Goal: Information Seeking & Learning: Learn about a topic

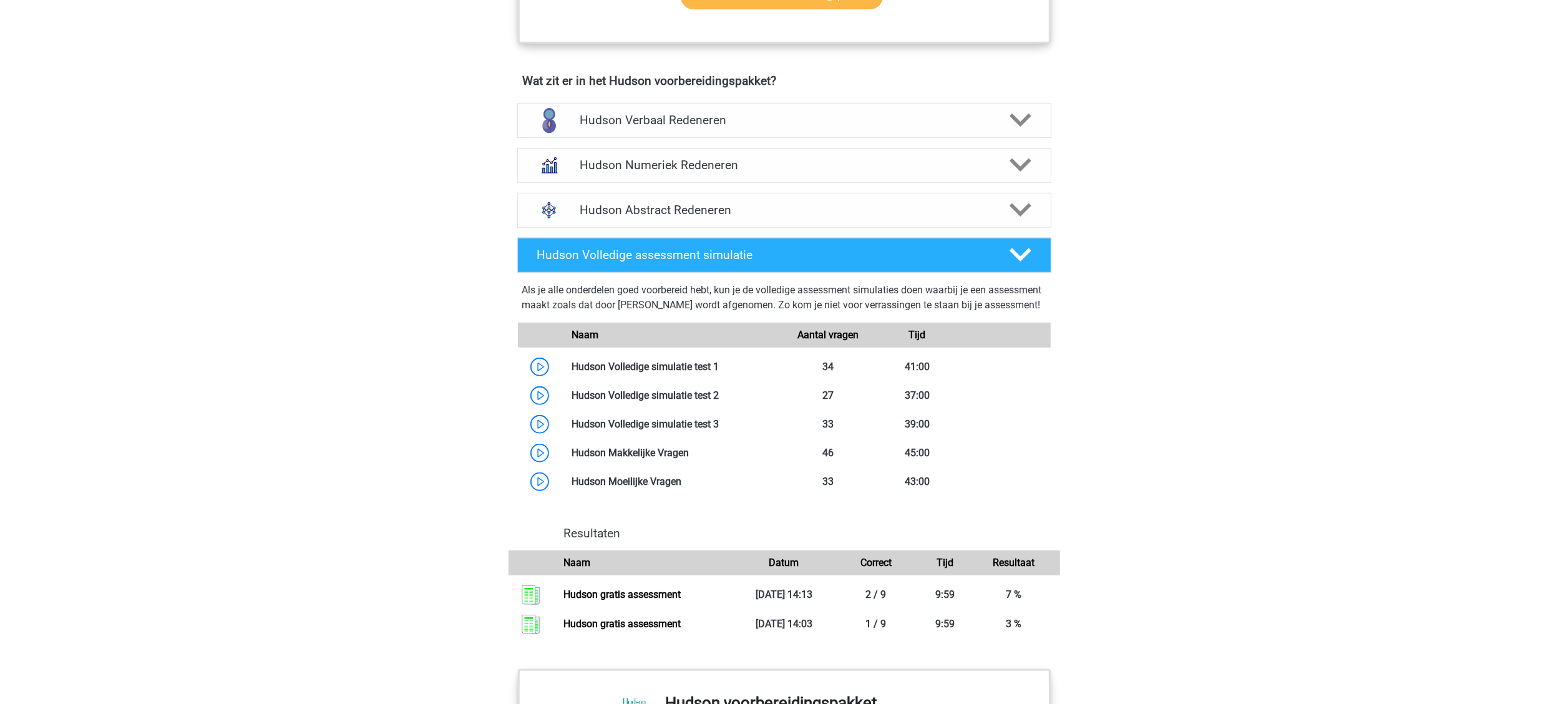
scroll to position [749, 0]
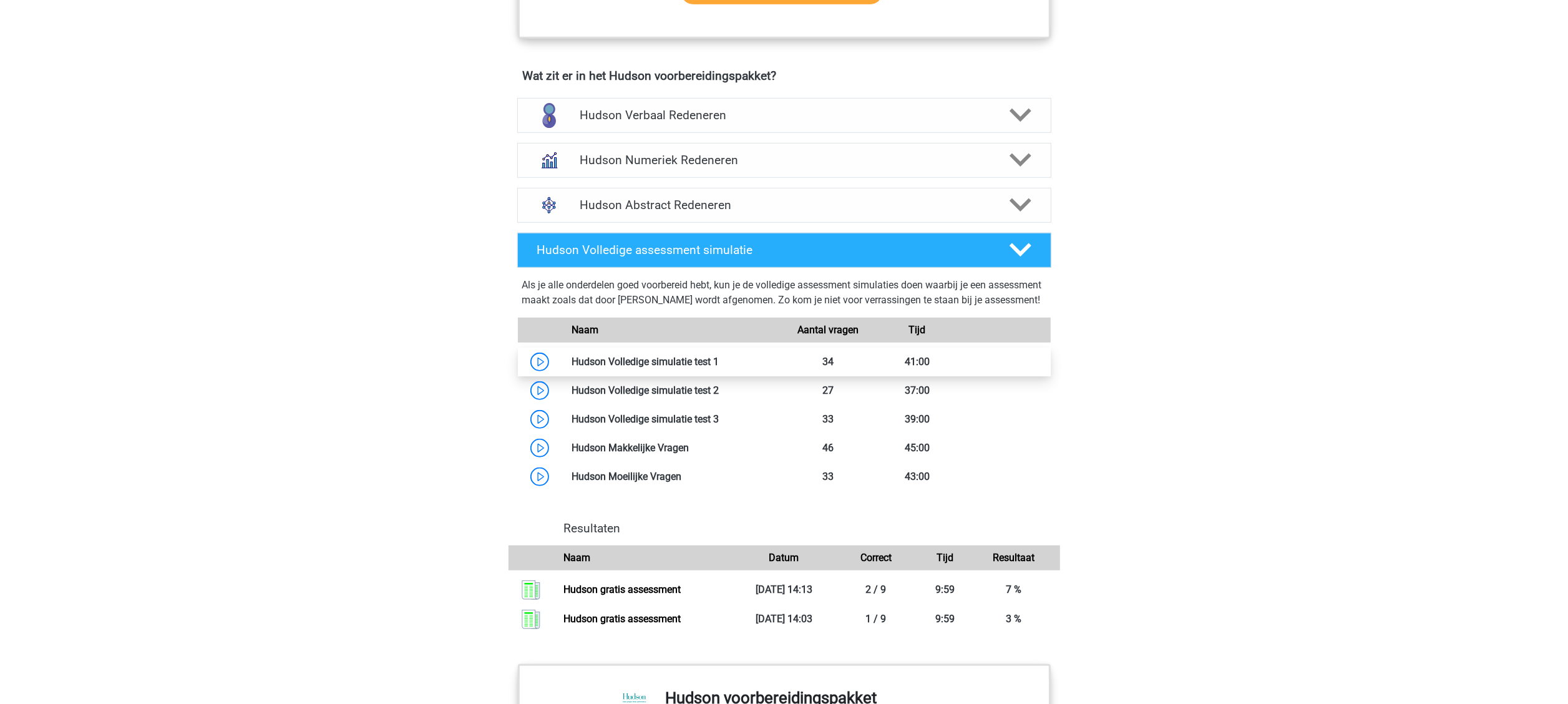
click at [719, 368] on link at bounding box center [719, 362] width 0 height 12
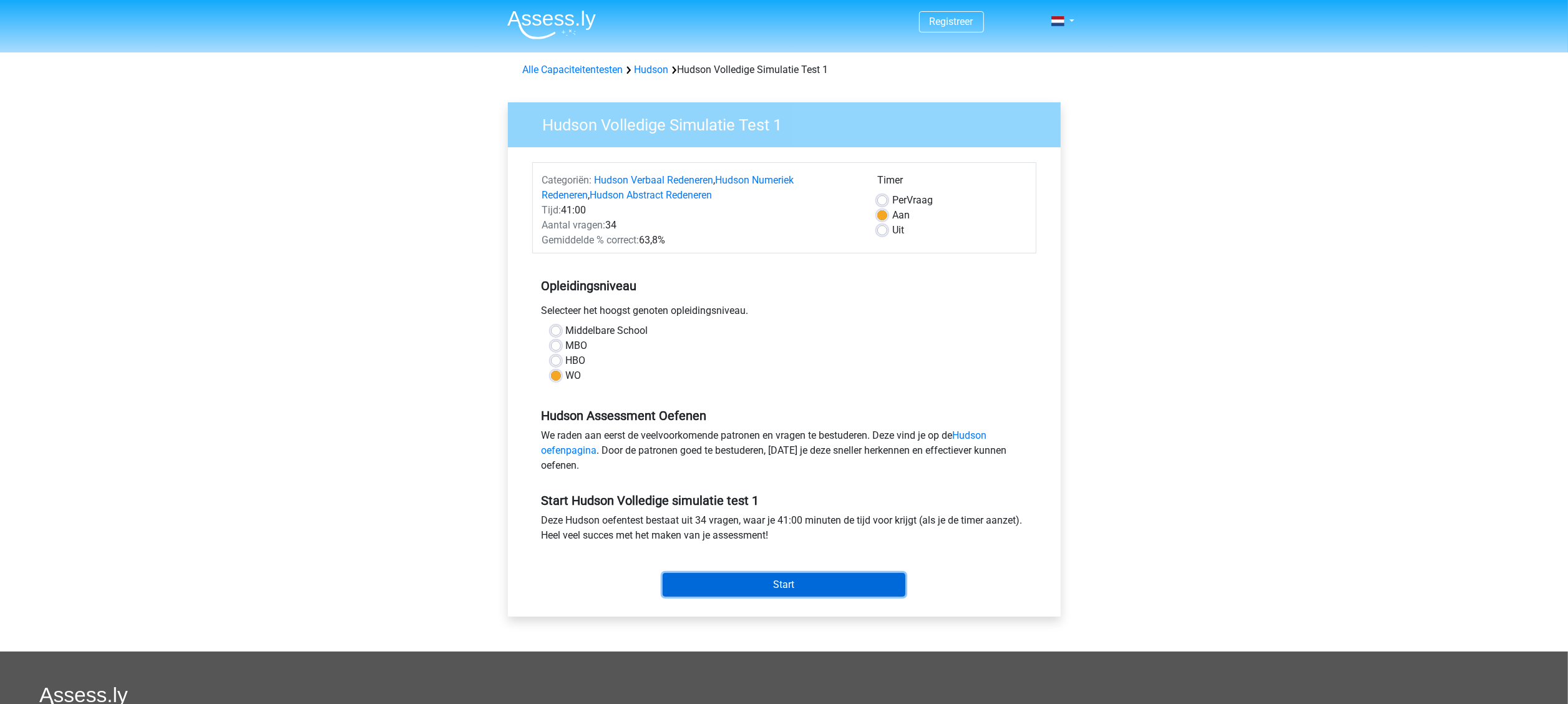
click at [759, 579] on input "Start" at bounding box center [784, 584] width 243 height 24
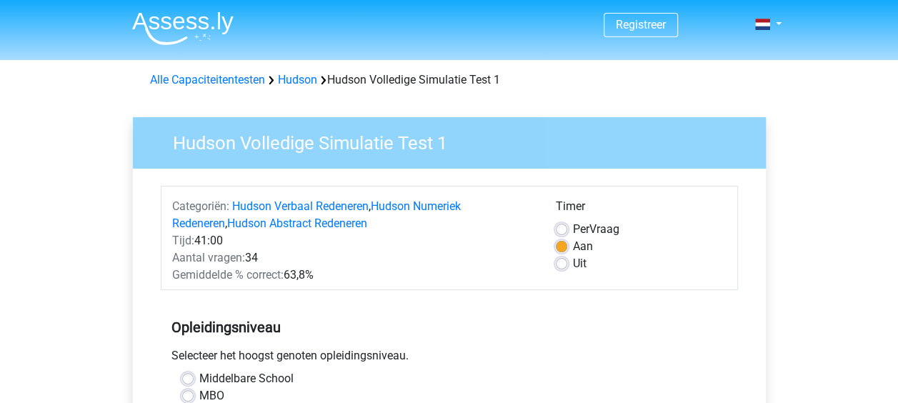
drag, startPoint x: 1419, startPoint y: 0, endPoint x: 84, endPoint y: 119, distance: 1339.5
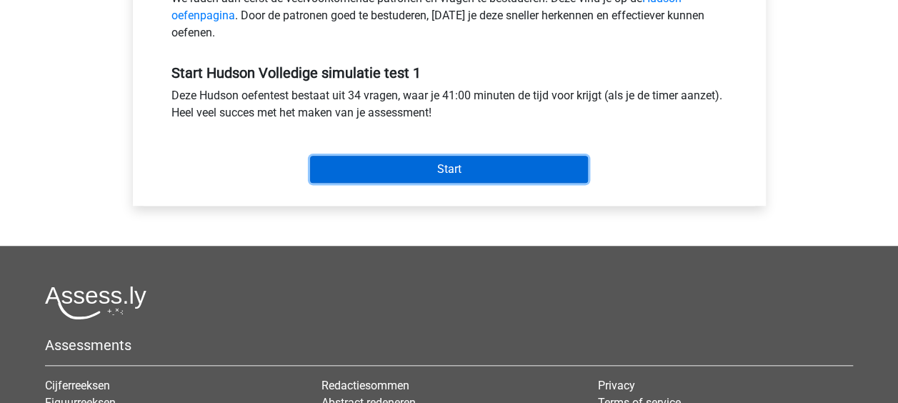
click at [498, 160] on input "Start" at bounding box center [449, 169] width 278 height 27
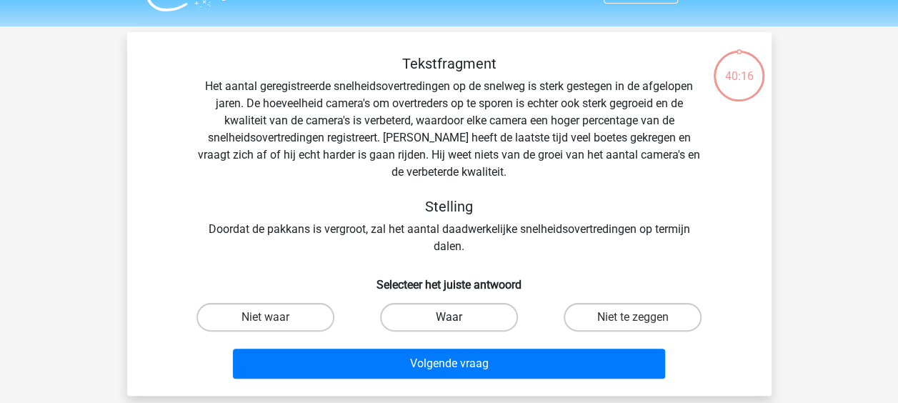
scroll to position [143, 0]
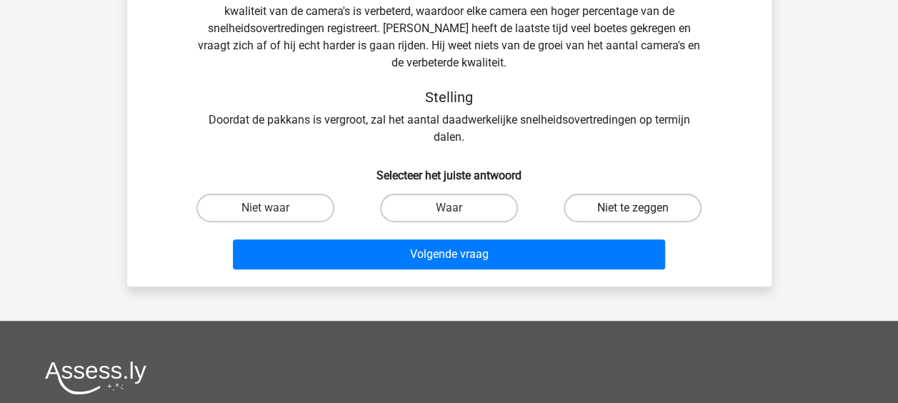
click at [619, 212] on label "Niet te zeggen" at bounding box center [633, 208] width 138 height 29
click at [633, 212] on input "Niet te zeggen" at bounding box center [637, 212] width 9 height 9
radio input "true"
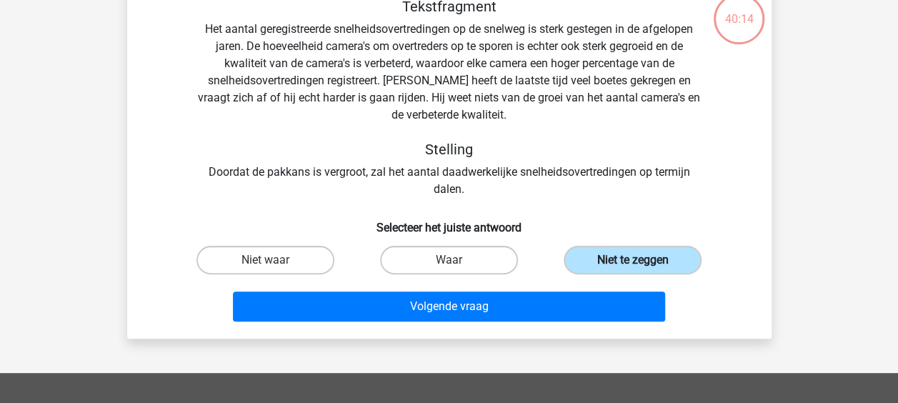
scroll to position [71, 0]
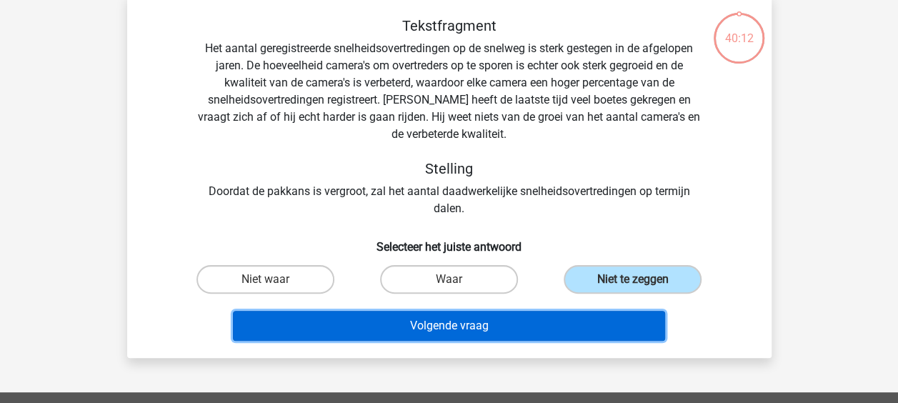
click at [467, 319] on button "Volgende vraag" at bounding box center [449, 326] width 432 height 30
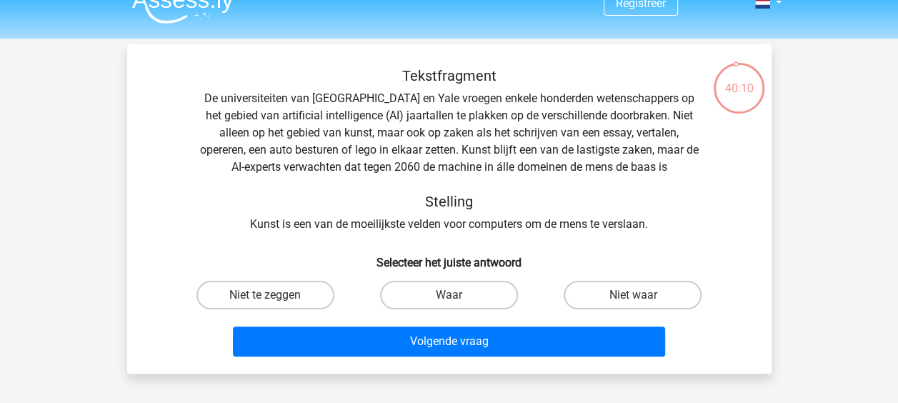
scroll to position [0, 0]
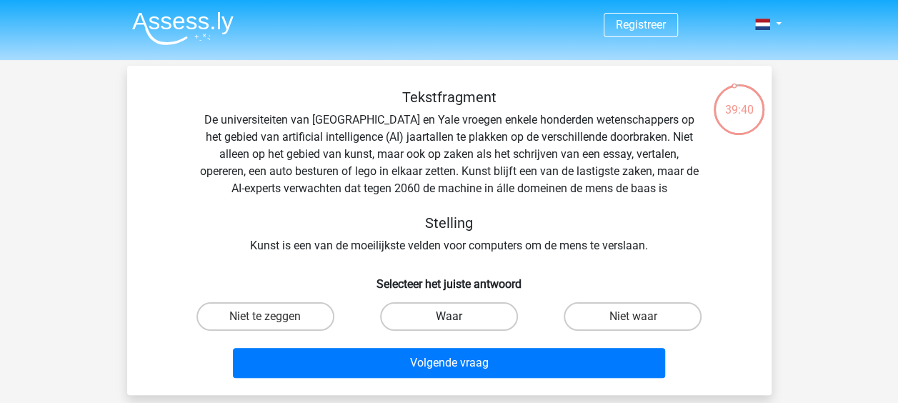
click at [444, 311] on label "Waar" at bounding box center [449, 316] width 138 height 29
click at [449, 316] on input "Waar" at bounding box center [453, 320] width 9 height 9
radio input "true"
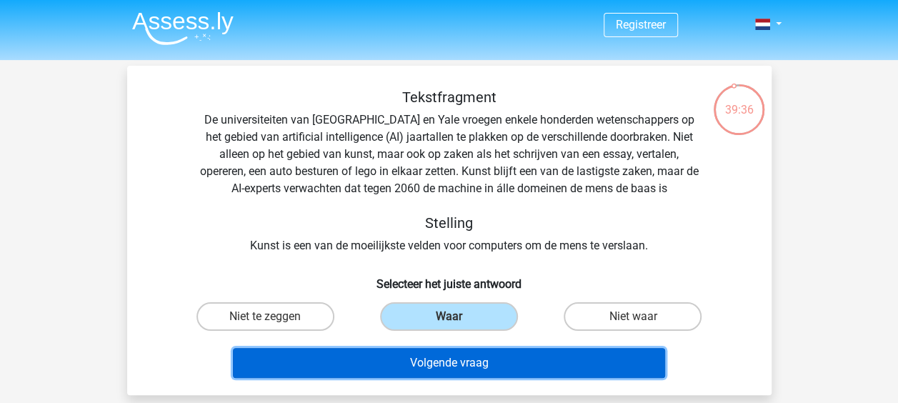
click at [451, 364] on button "Volgende vraag" at bounding box center [449, 363] width 432 height 30
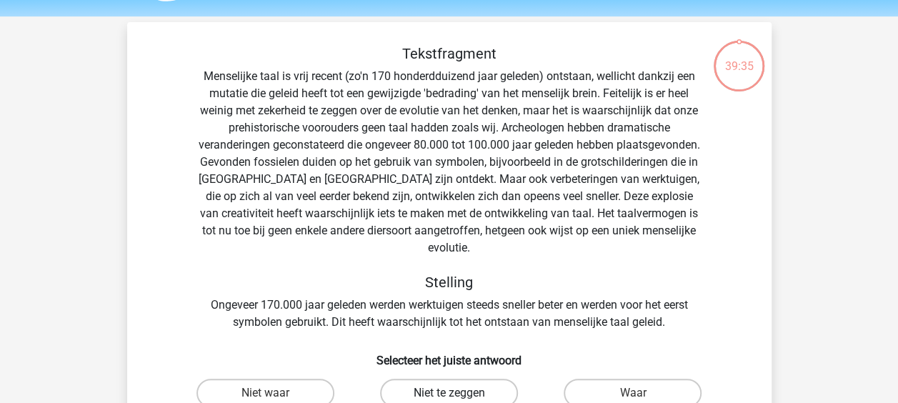
scroll to position [66, 0]
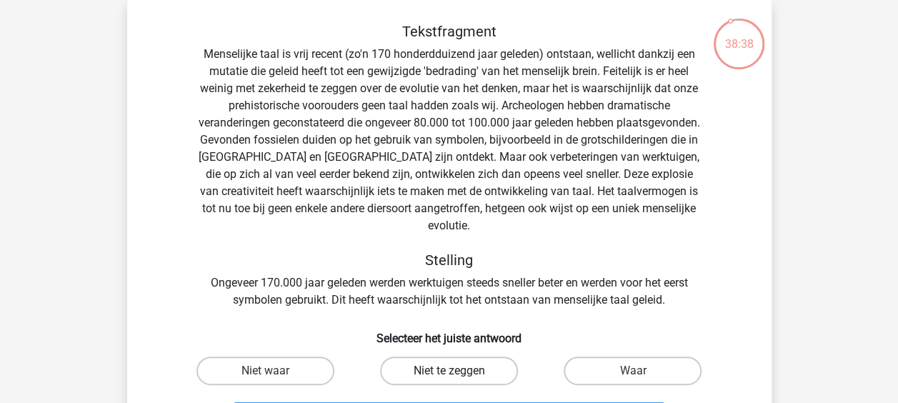
click at [449, 356] on label "Niet te zeggen" at bounding box center [449, 370] width 138 height 29
click at [449, 371] on input "Niet te zeggen" at bounding box center [453, 375] width 9 height 9
radio input "true"
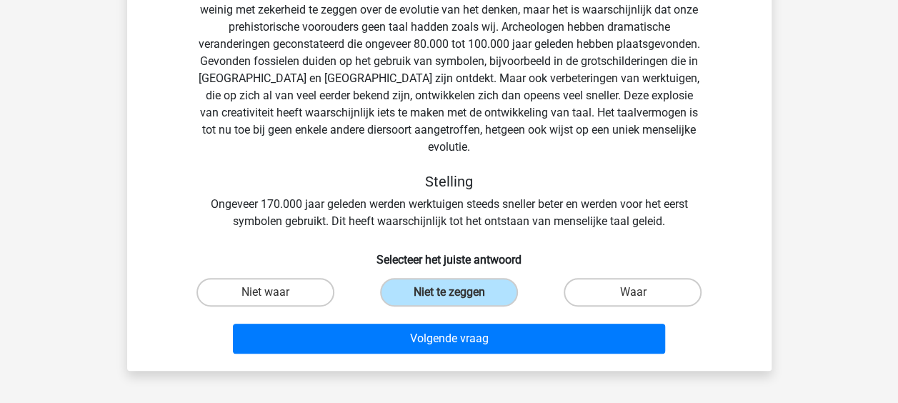
scroll to position [280, 0]
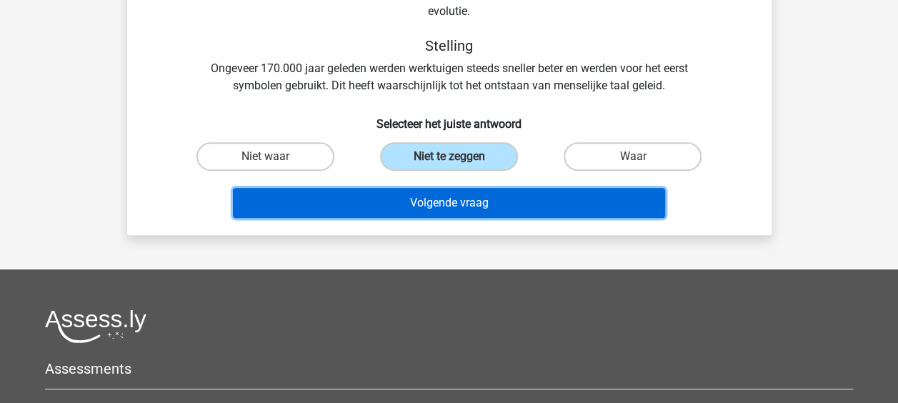
click at [451, 196] on button "Volgende vraag" at bounding box center [449, 203] width 432 height 30
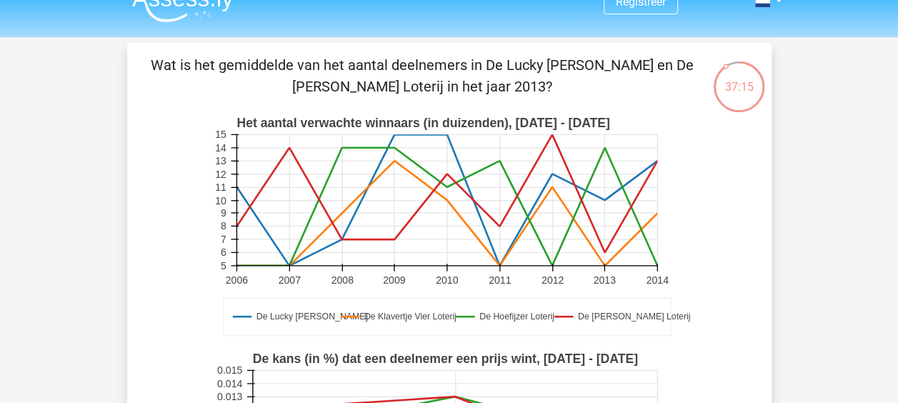
scroll to position [0, 0]
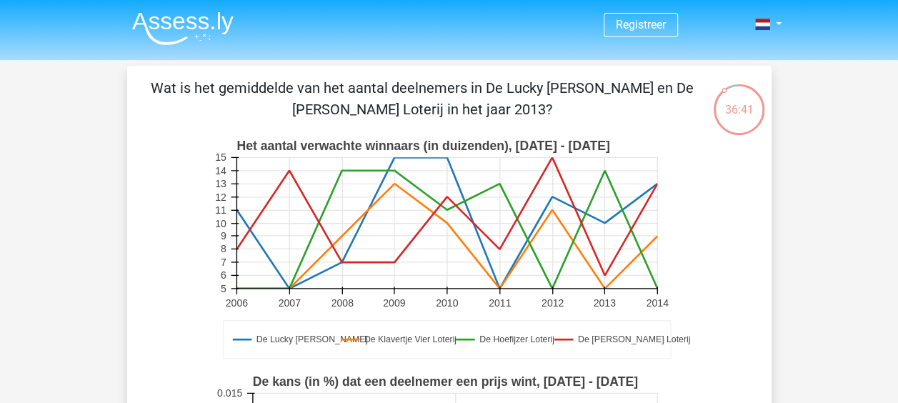
drag, startPoint x: 604, startPoint y: 219, endPoint x: 542, endPoint y: 231, distance: 63.5
click at [542, 231] on g "De Lucky Luke Loterij De Klavertje Vier Loterij De Hoefijzer Loterij De Guus Ge…" at bounding box center [452, 250] width 476 height 236
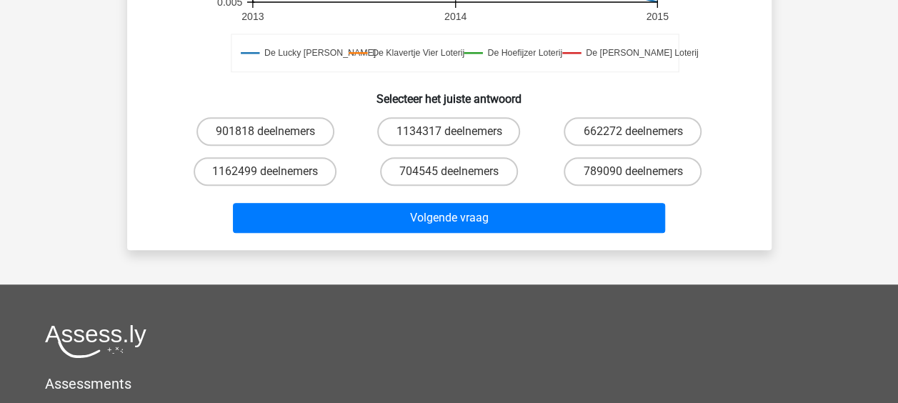
scroll to position [500, 0]
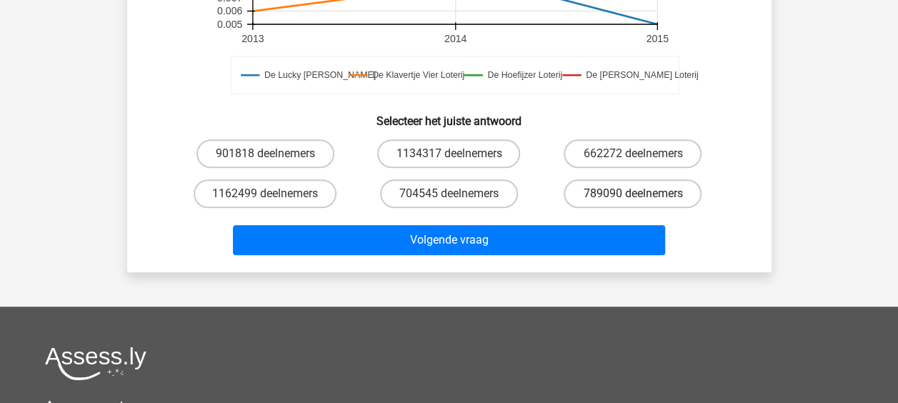
click at [621, 186] on label "789090 deelnemers" at bounding box center [633, 193] width 138 height 29
click at [633, 194] on input "789090 deelnemers" at bounding box center [637, 198] width 9 height 9
radio input "true"
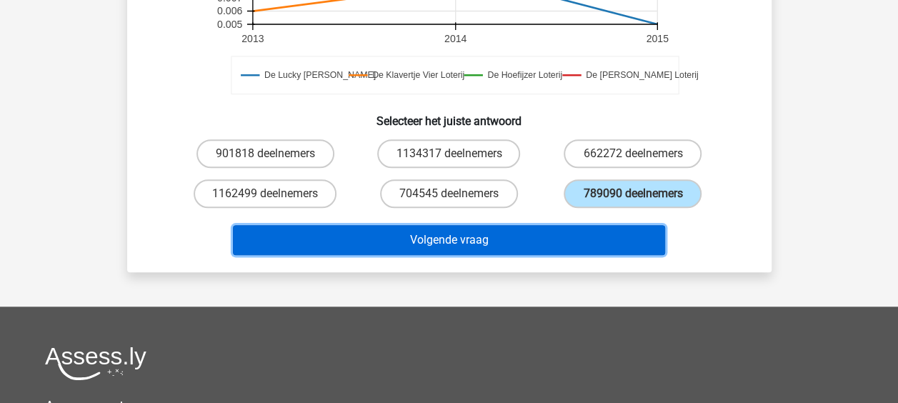
click at [526, 243] on button "Volgende vraag" at bounding box center [449, 240] width 432 height 30
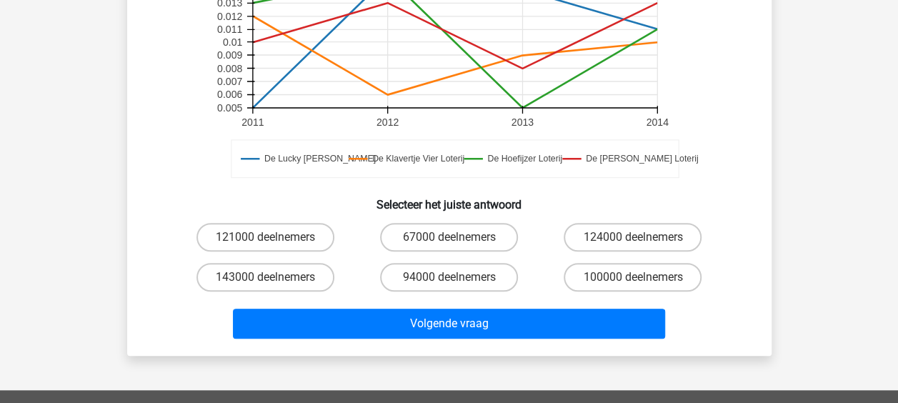
scroll to position [429, 0]
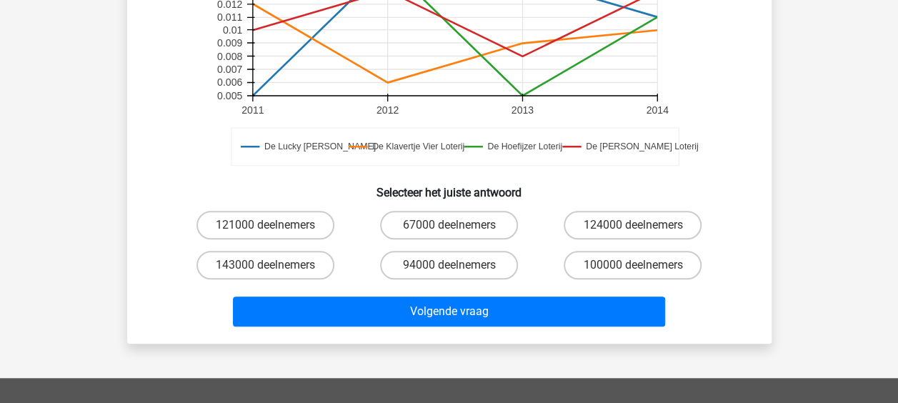
click at [456, 229] on input "67000 deelnemers" at bounding box center [453, 229] width 9 height 9
radio input "true"
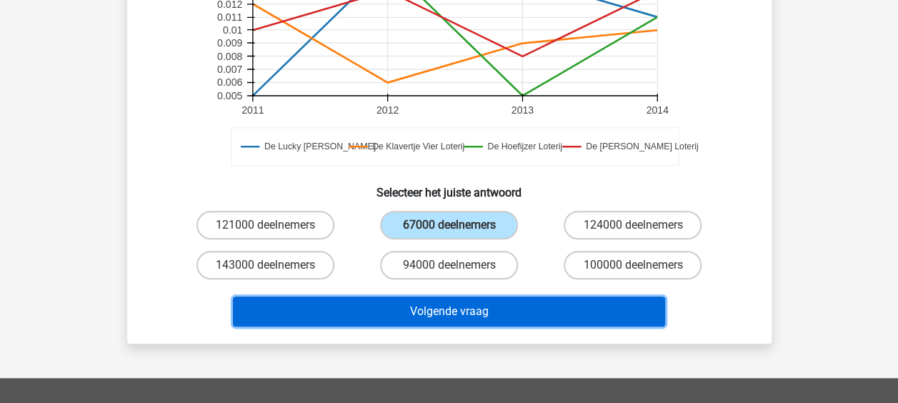
click at [489, 317] on button "Volgende vraag" at bounding box center [449, 311] width 432 height 30
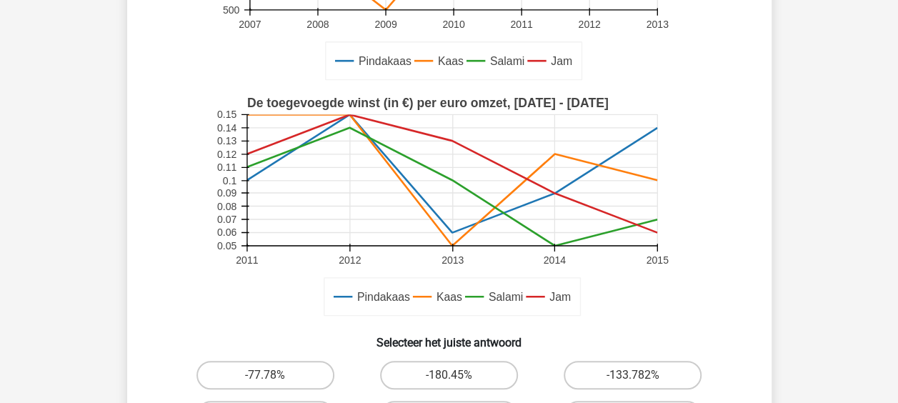
scroll to position [357, 0]
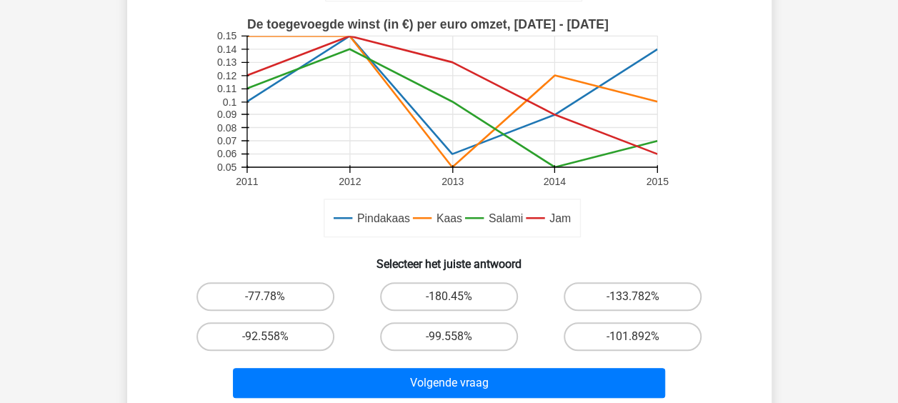
click at [630, 244] on rect at bounding box center [449, 129] width 471 height 236
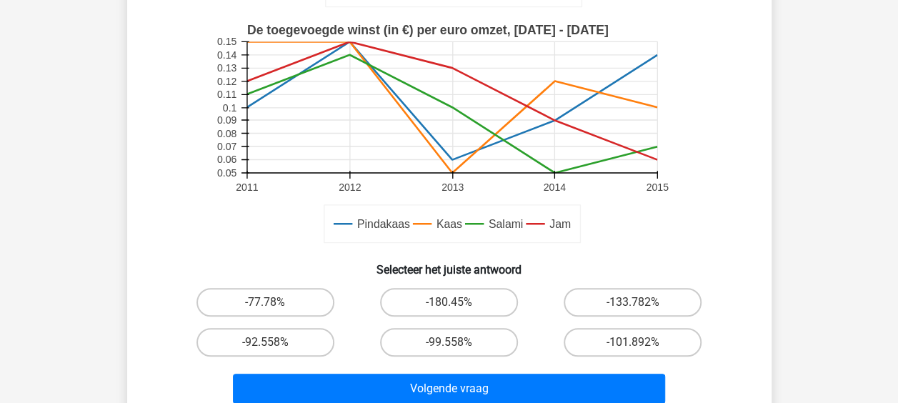
scroll to position [429, 0]
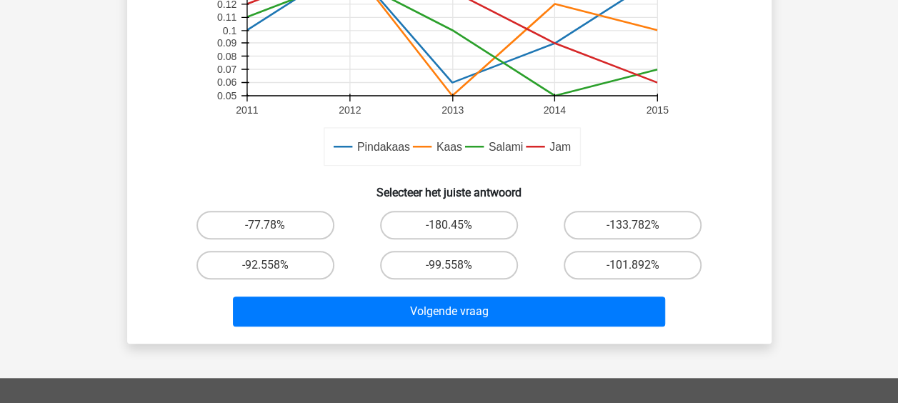
drag, startPoint x: 726, startPoint y: 139, endPoint x: 791, endPoint y: 184, distance: 80.0
click at [805, 167] on div "Registreer" at bounding box center [449, 163] width 898 height 1184
click at [455, 220] on label "-180.45%" at bounding box center [449, 225] width 138 height 29
click at [455, 225] on input "-180.45%" at bounding box center [453, 229] width 9 height 9
radio input "true"
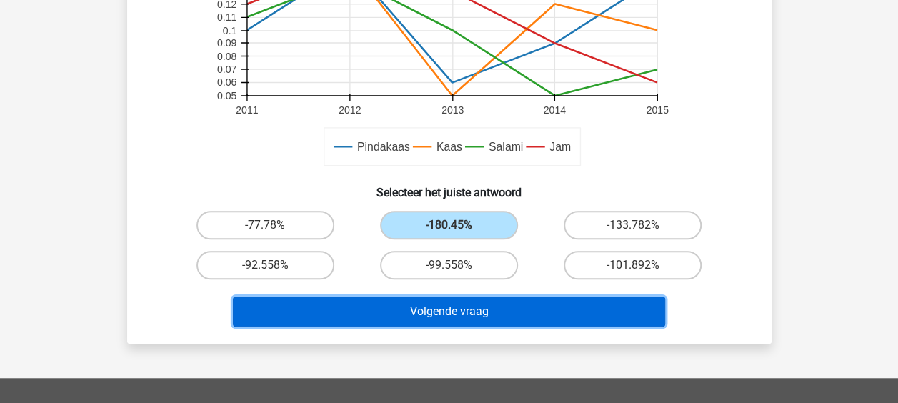
click at [464, 309] on button "Volgende vraag" at bounding box center [449, 311] width 432 height 30
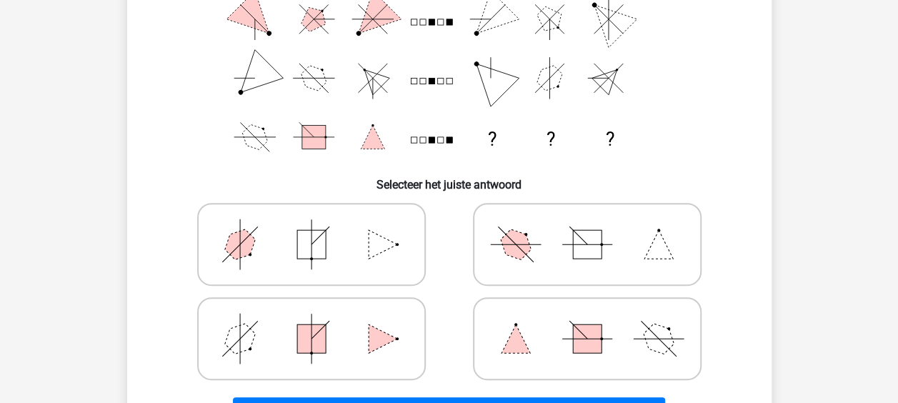
scroll to position [209, 0]
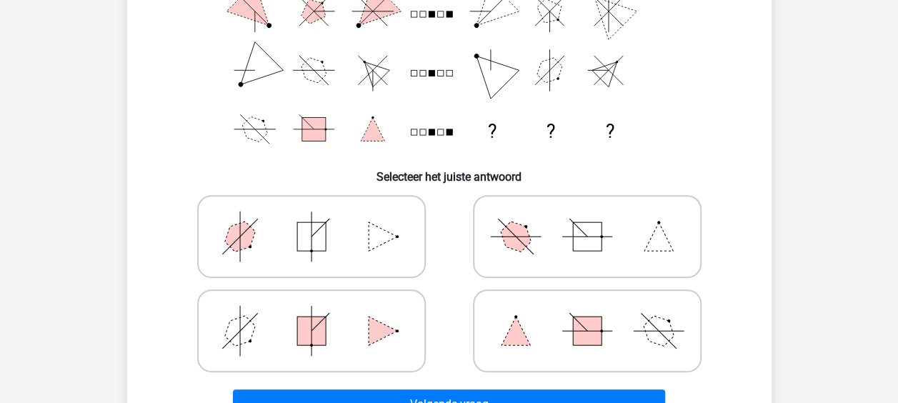
click at [607, 251] on icon at bounding box center [587, 236] width 214 height 71
click at [596, 219] on input "radio" at bounding box center [591, 213] width 9 height 9
radio input "true"
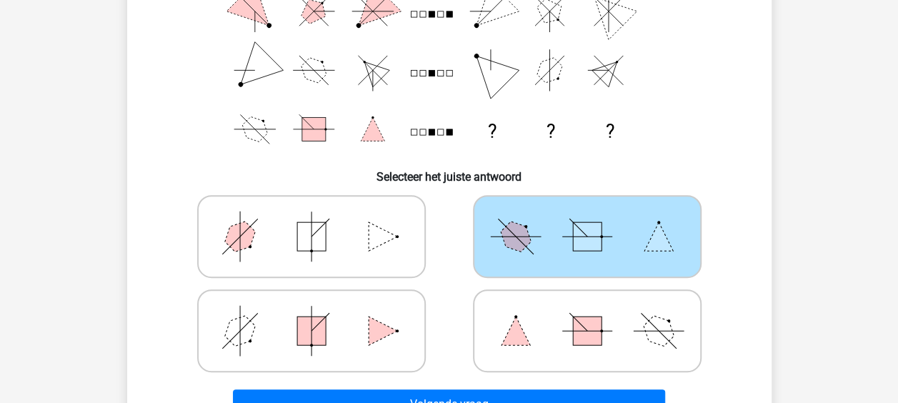
click at [603, 250] on icon at bounding box center [587, 236] width 214 height 71
click at [596, 219] on input "radio" at bounding box center [591, 213] width 9 height 9
click at [371, 246] on polygon at bounding box center [383, 236] width 29 height 29
click at [321, 219] on input "radio" at bounding box center [315, 213] width 9 height 9
radio input "true"
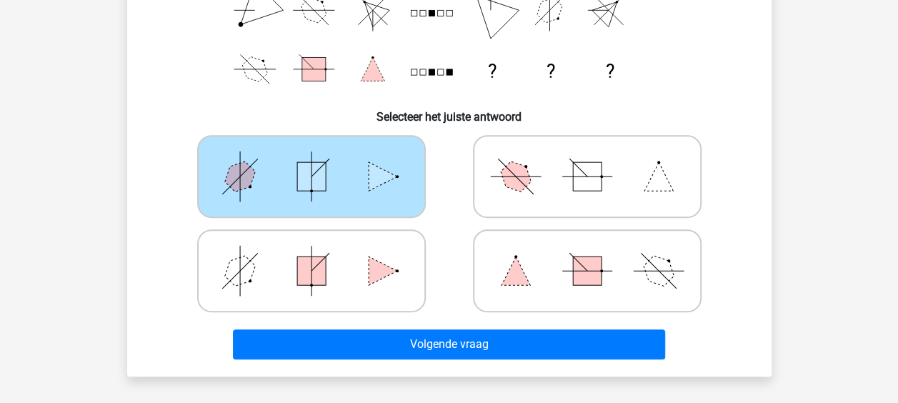
scroll to position [351, 0]
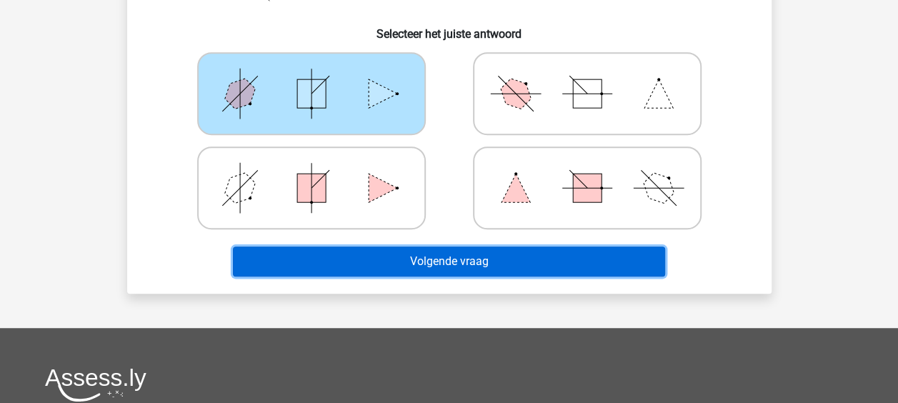
click at [521, 264] on button "Volgende vraag" at bounding box center [449, 261] width 432 height 30
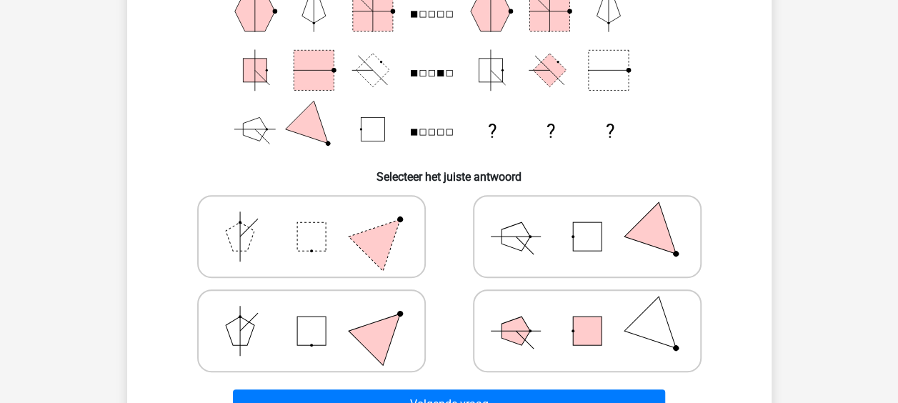
scroll to position [137, 0]
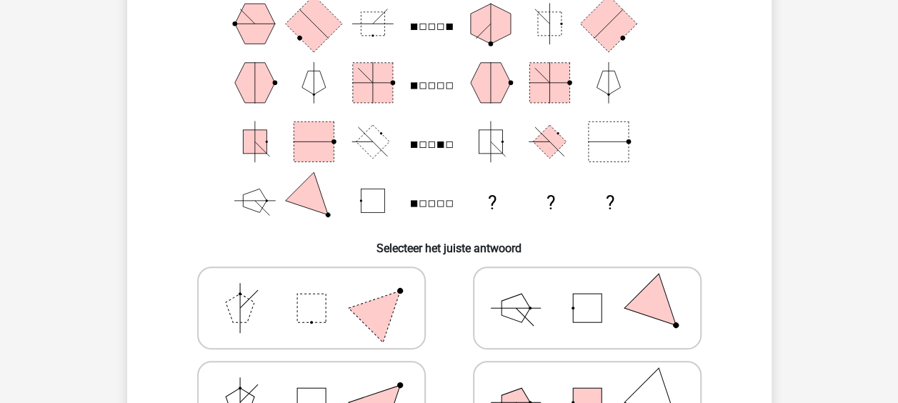
click at [598, 280] on icon at bounding box center [587, 307] width 214 height 71
click at [596, 281] on input "radio" at bounding box center [591, 285] width 9 height 9
radio input "true"
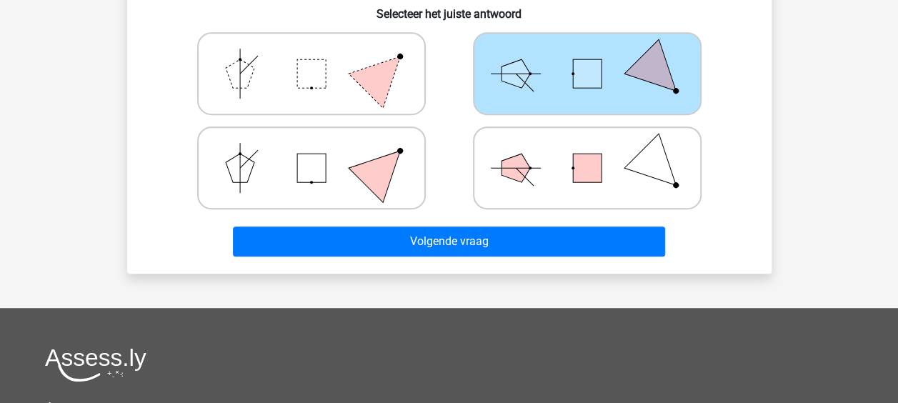
scroll to position [423, 0]
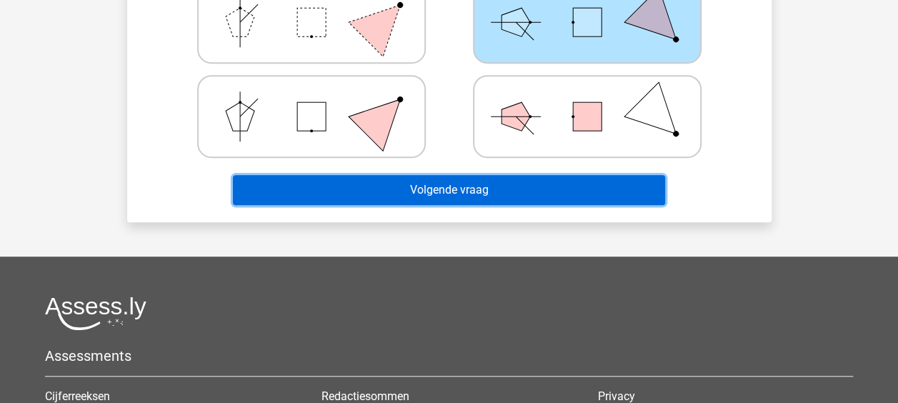
click at [566, 194] on button "Volgende vraag" at bounding box center [449, 190] width 432 height 30
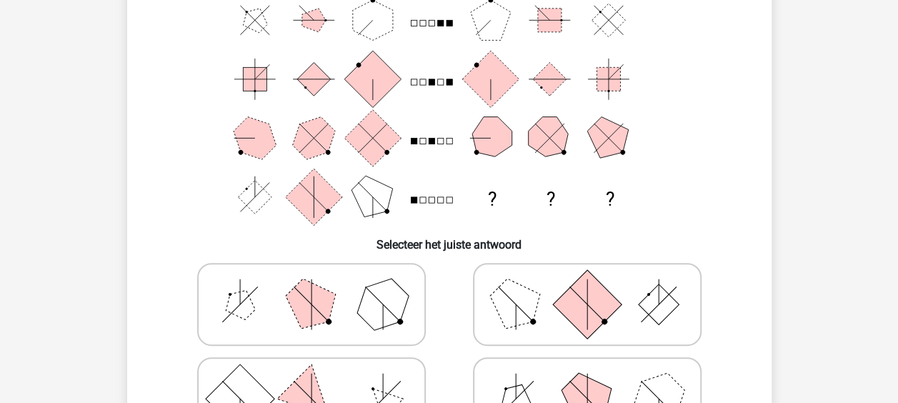
scroll to position [143, 0]
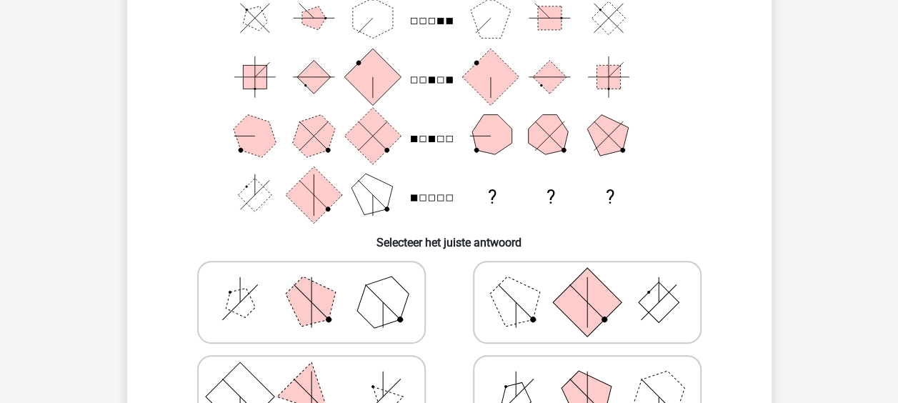
click at [400, 314] on polygon at bounding box center [382, 302] width 69 height 69
click at [321, 284] on input "radio" at bounding box center [315, 279] width 9 height 9
radio input "true"
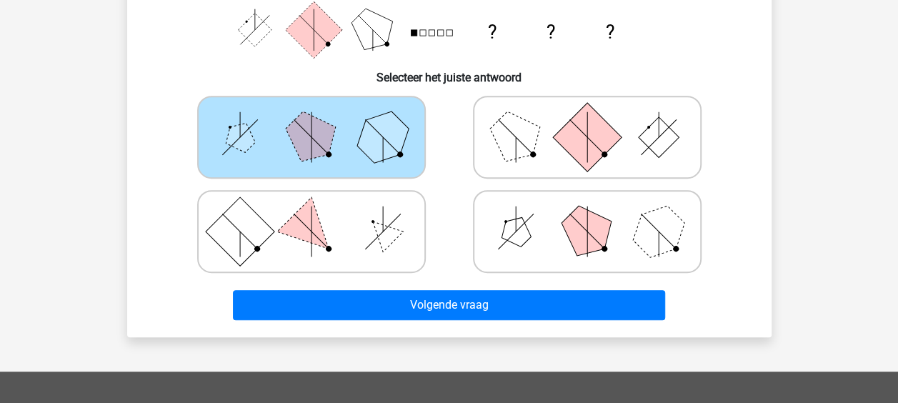
scroll to position [357, 0]
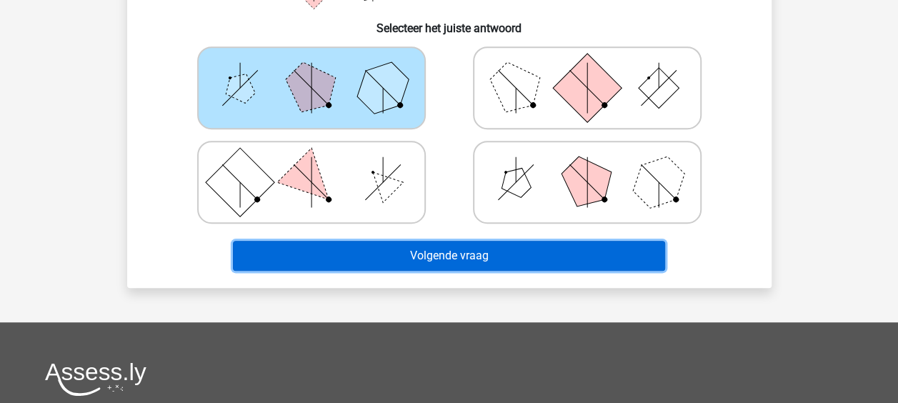
click at [496, 247] on button "Volgende vraag" at bounding box center [449, 256] width 432 height 30
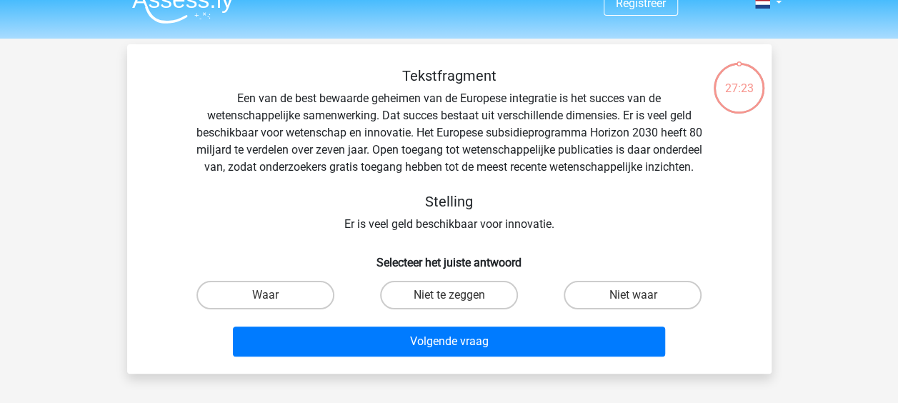
scroll to position [0, 0]
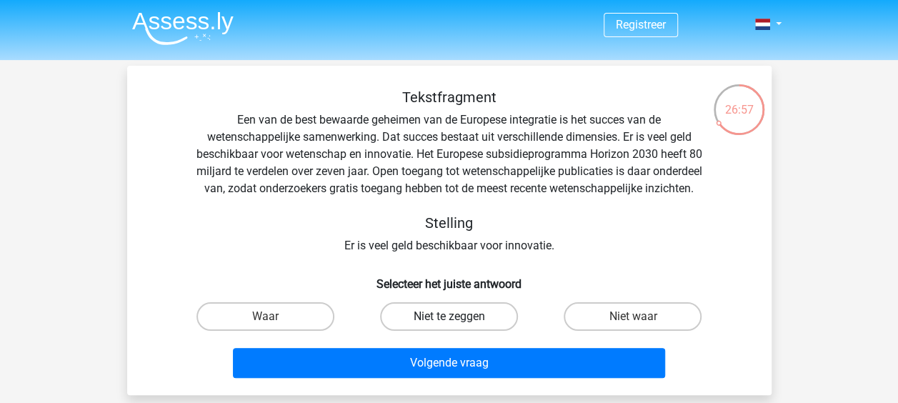
click at [452, 331] on label "Niet te zeggen" at bounding box center [449, 316] width 138 height 29
click at [452, 326] on input "Niet te zeggen" at bounding box center [453, 320] width 9 height 9
radio input "true"
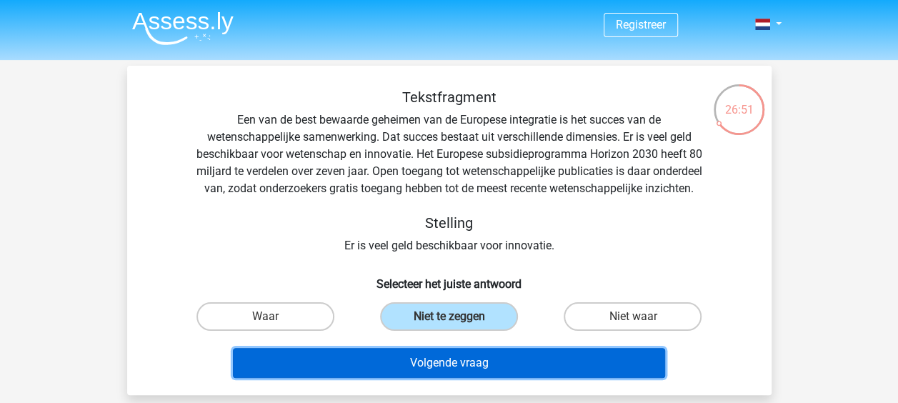
click at [465, 378] on button "Volgende vraag" at bounding box center [449, 363] width 432 height 30
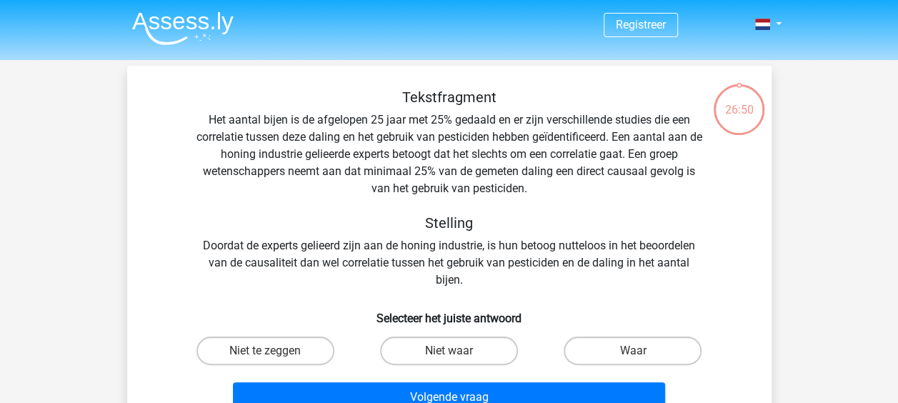
scroll to position [66, 0]
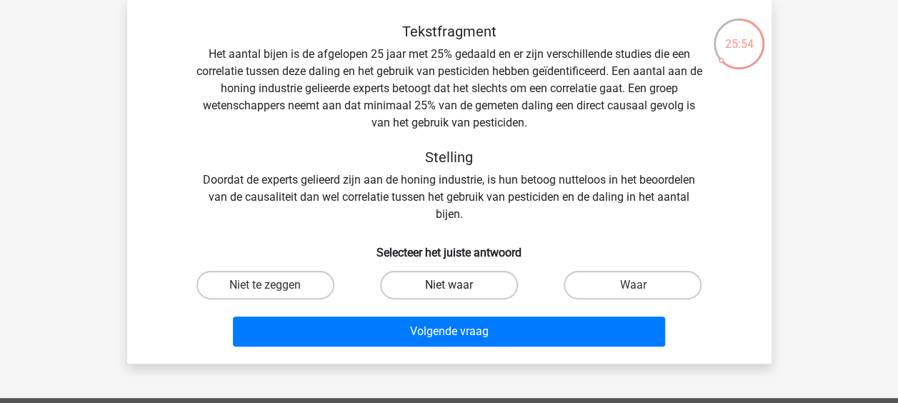
click at [482, 294] on label "Niet waar" at bounding box center [449, 285] width 138 height 29
click at [458, 294] on input "Niet waar" at bounding box center [453, 289] width 9 height 9
radio input "true"
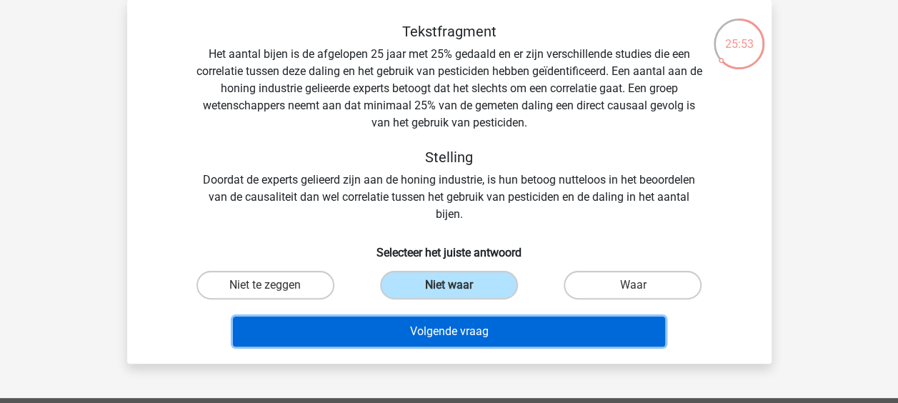
click at [478, 318] on button "Volgende vraag" at bounding box center [449, 331] width 432 height 30
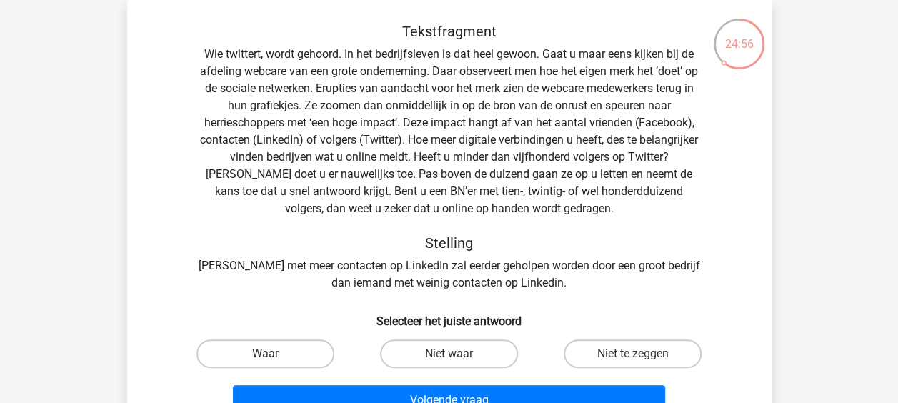
scroll to position [137, 0]
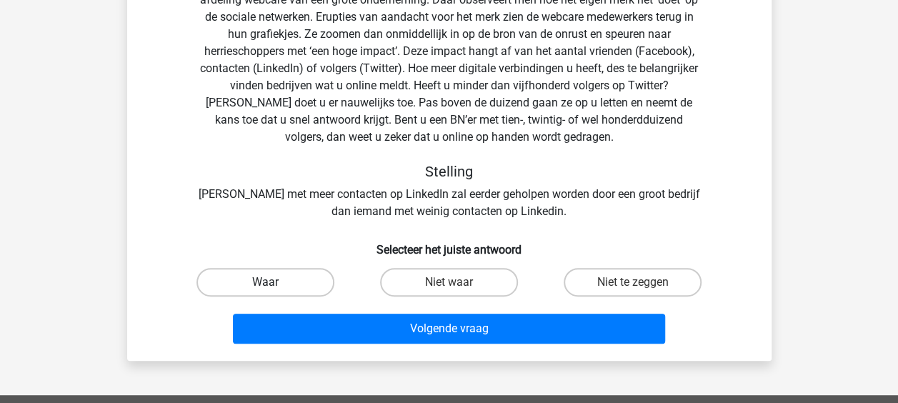
click at [299, 281] on label "Waar" at bounding box center [265, 282] width 138 height 29
click at [274, 282] on input "Waar" at bounding box center [269, 286] width 9 height 9
radio input "true"
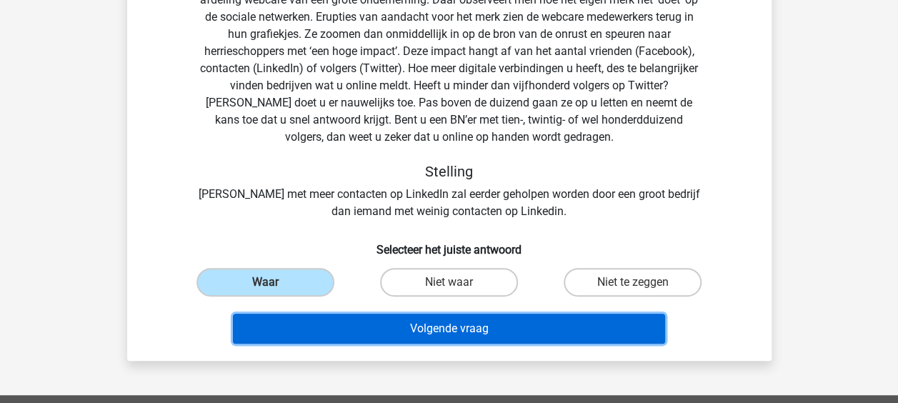
click at [379, 316] on button "Volgende vraag" at bounding box center [449, 329] width 432 height 30
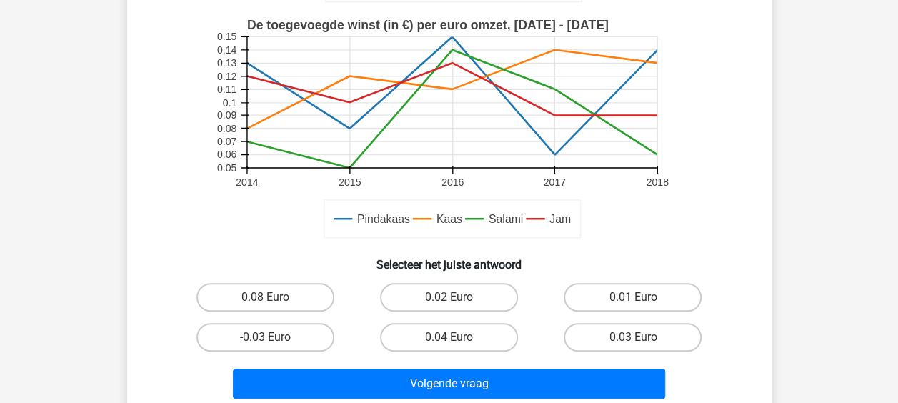
scroll to position [500, 0]
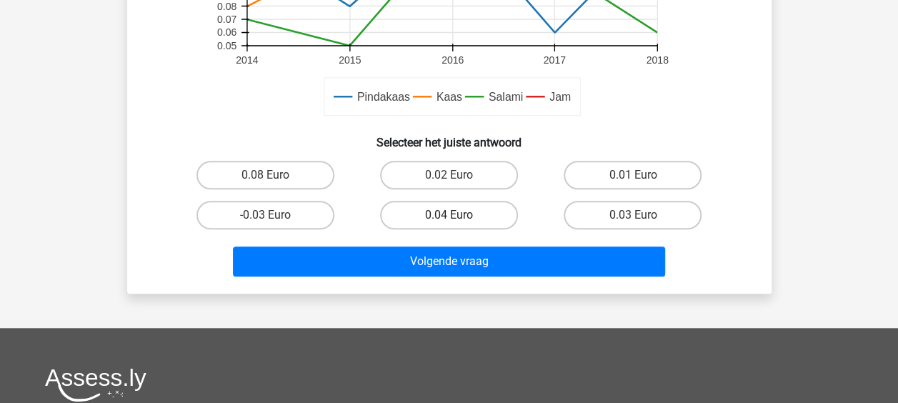
click at [486, 213] on label "0.04 Euro" at bounding box center [449, 215] width 138 height 29
click at [458, 215] on input "0.04 Euro" at bounding box center [453, 219] width 9 height 9
radio input "true"
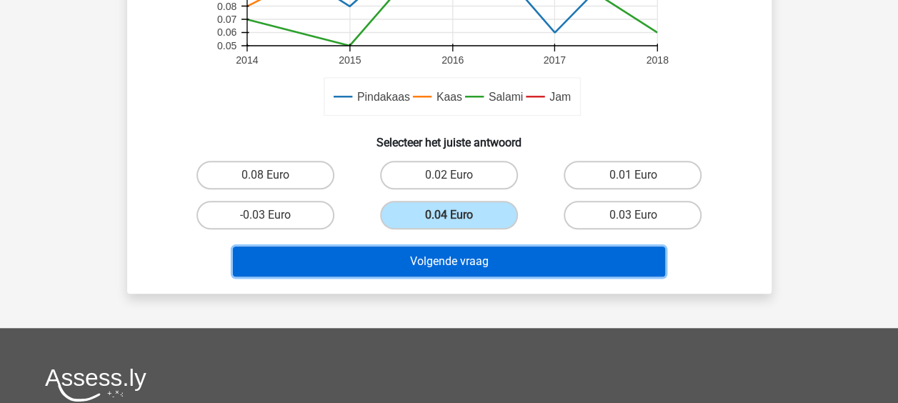
click at [501, 267] on button "Volgende vraag" at bounding box center [449, 261] width 432 height 30
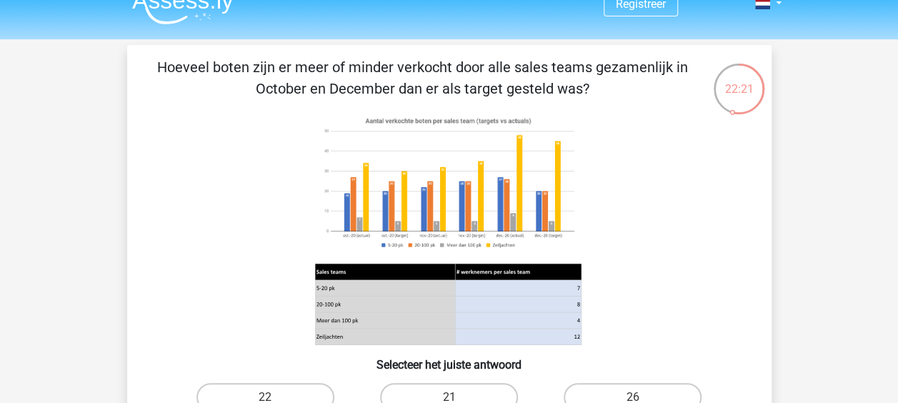
scroll to position [0, 0]
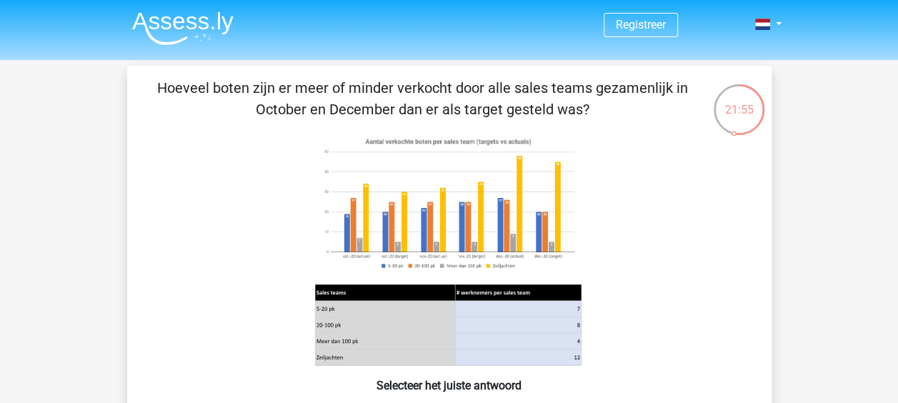
click at [656, 143] on icon at bounding box center [449, 249] width 576 height 236
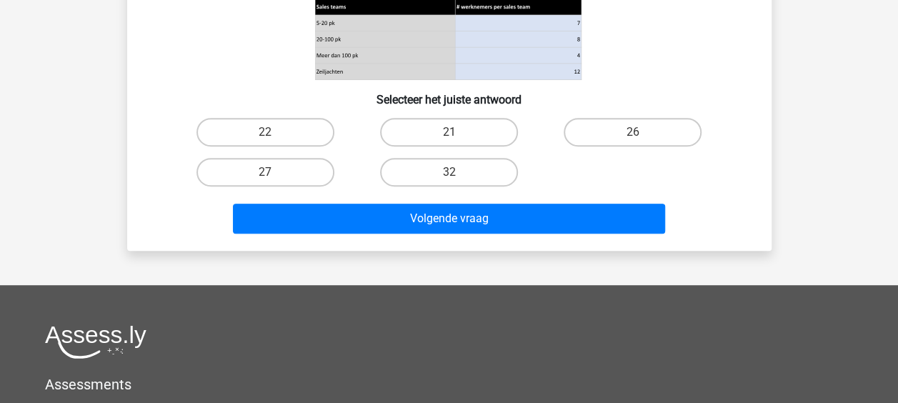
scroll to position [214, 0]
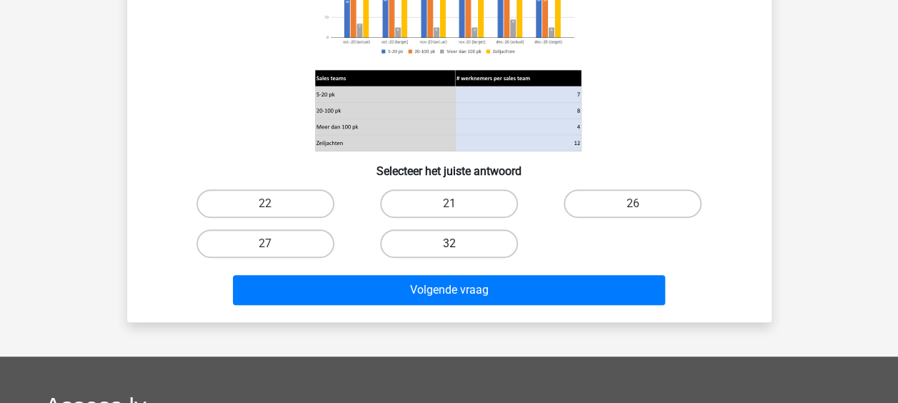
click at [496, 244] on label "32" at bounding box center [449, 243] width 138 height 29
click at [458, 244] on input "32" at bounding box center [453, 248] width 9 height 9
radio input "true"
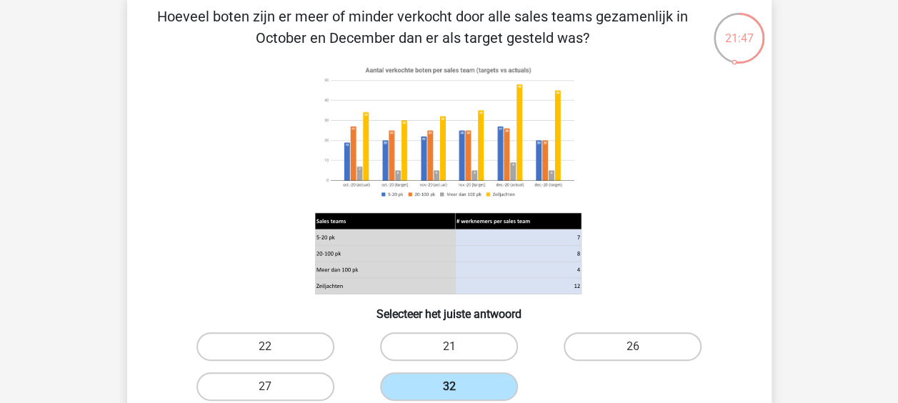
scroll to position [143, 0]
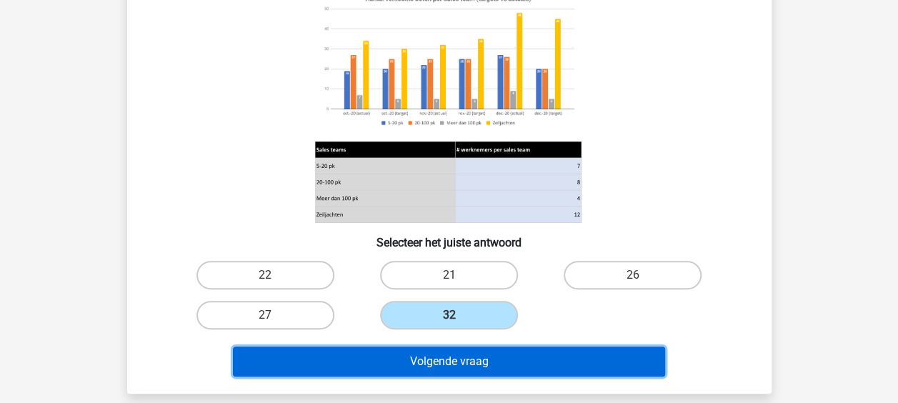
drag, startPoint x: 536, startPoint y: 370, endPoint x: 594, endPoint y: 181, distance: 197.5
click at [594, 181] on div "Hoeveel boten zijn er meer of minder verkocht door alle sales teams gezamenlijk…" at bounding box center [449, 158] width 633 height 448
click at [550, 356] on button "Volgende vraag" at bounding box center [449, 361] width 432 height 30
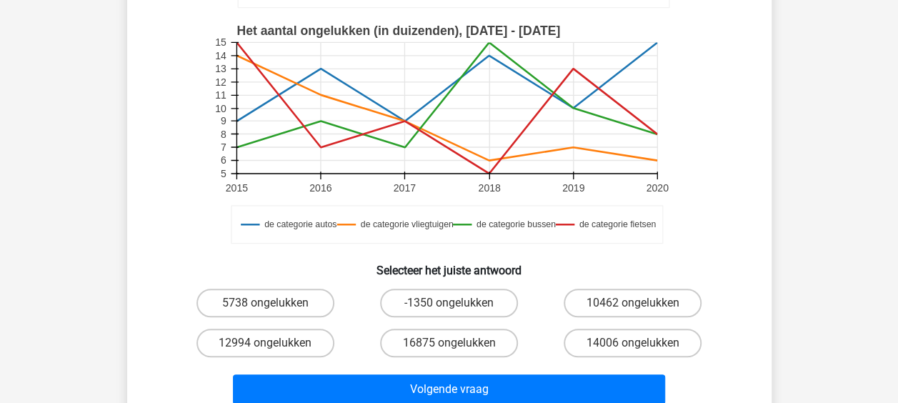
scroll to position [429, 0]
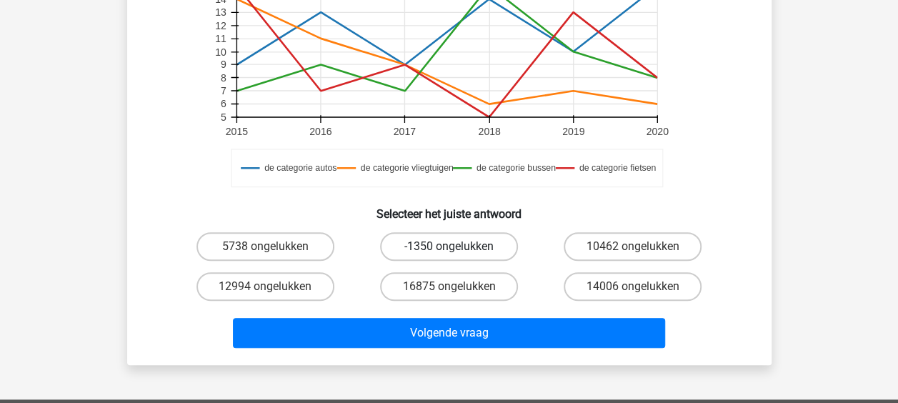
click at [479, 251] on label "-1350 ongelukken" at bounding box center [449, 246] width 138 height 29
click at [458, 251] on input "-1350 ongelukken" at bounding box center [453, 250] width 9 height 9
radio input "true"
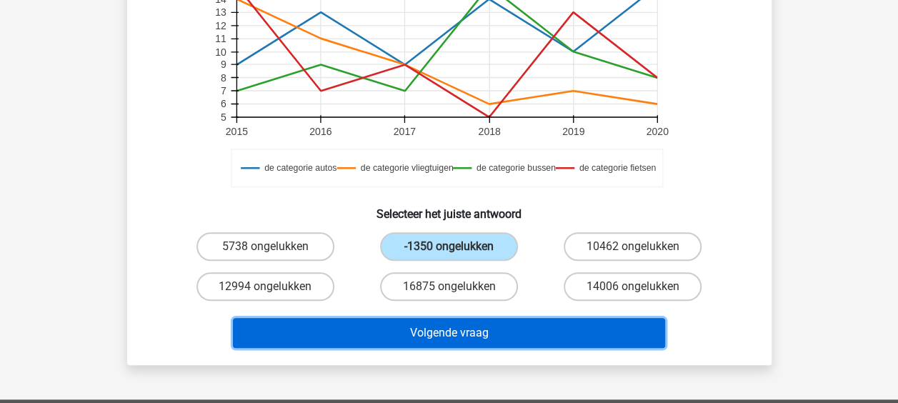
click at [507, 330] on button "Volgende vraag" at bounding box center [449, 333] width 432 height 30
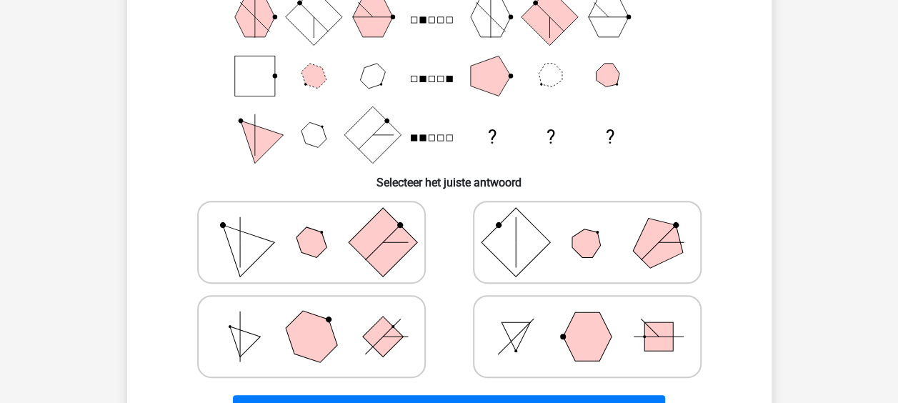
scroll to position [286, 0]
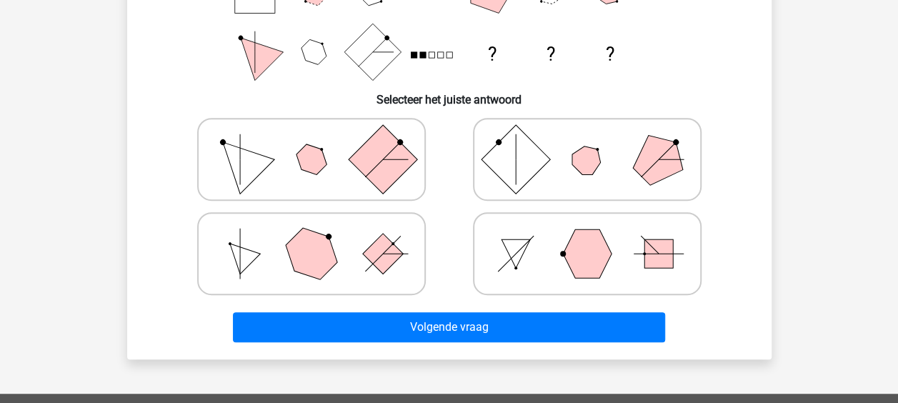
click at [294, 265] on polygon at bounding box center [310, 253] width 69 height 69
click at [311, 236] on input "radio" at bounding box center [315, 230] width 9 height 9
radio input "true"
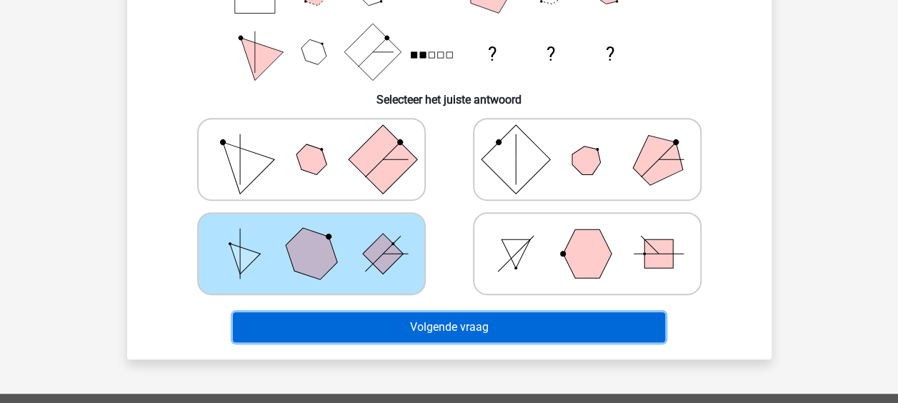
click at [557, 319] on button "Volgende vraag" at bounding box center [449, 327] width 432 height 30
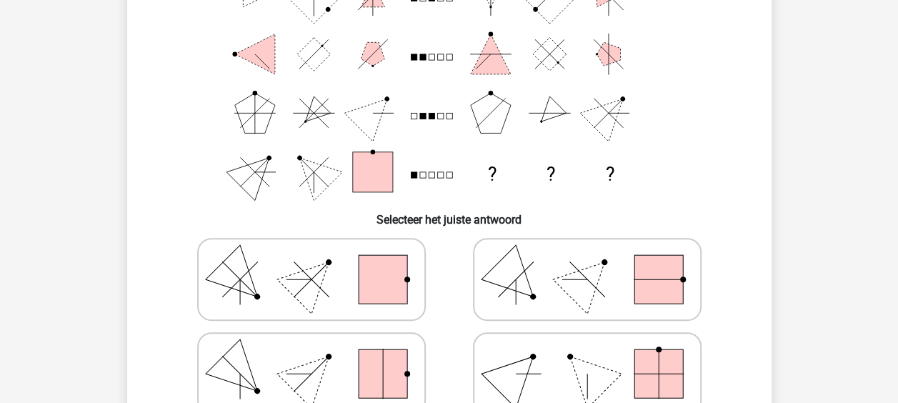
scroll to position [209, 0]
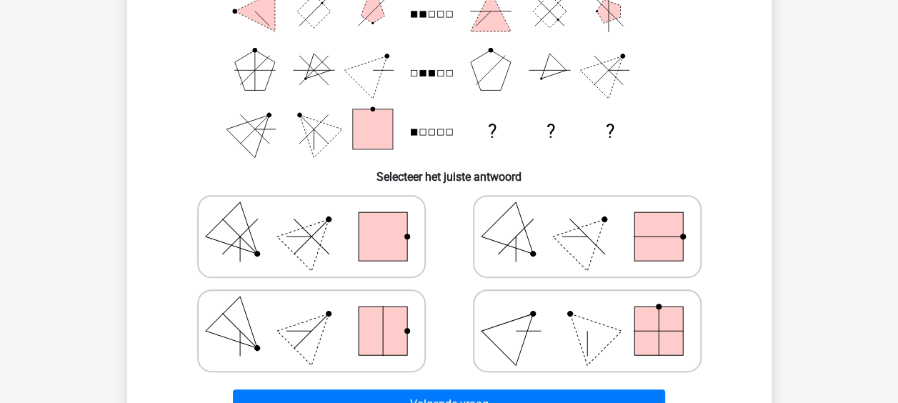
click at [585, 247] on polygon at bounding box center [586, 236] width 69 height 69
click at [587, 219] on input "radio" at bounding box center [591, 213] width 9 height 9
radio input "true"
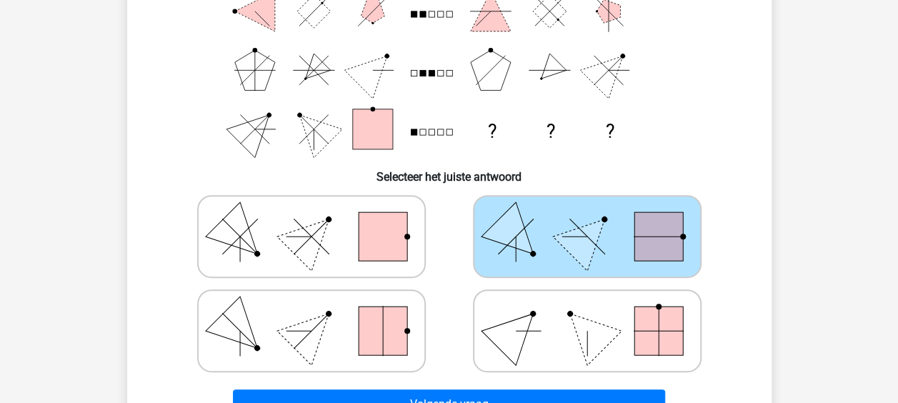
scroll to position [280, 0]
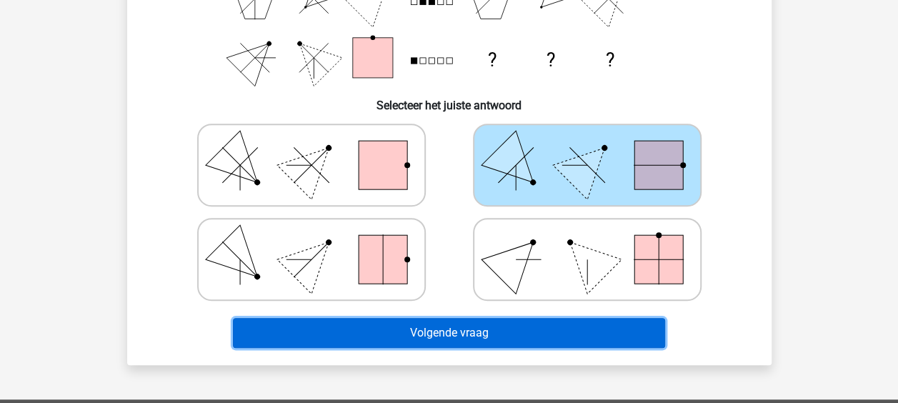
click at [554, 328] on button "Volgende vraag" at bounding box center [449, 333] width 432 height 30
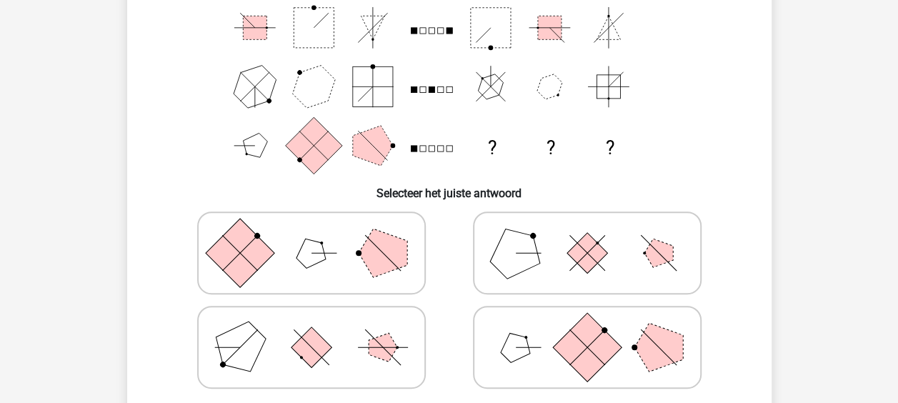
scroll to position [214, 0]
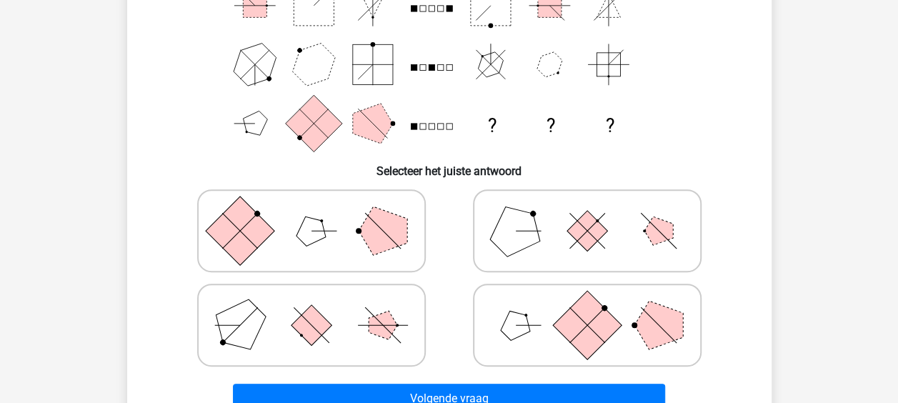
click at [517, 330] on polygon at bounding box center [515, 325] width 41 height 41
click at [587, 307] on input "radio" at bounding box center [591, 302] width 9 height 9
radio input "true"
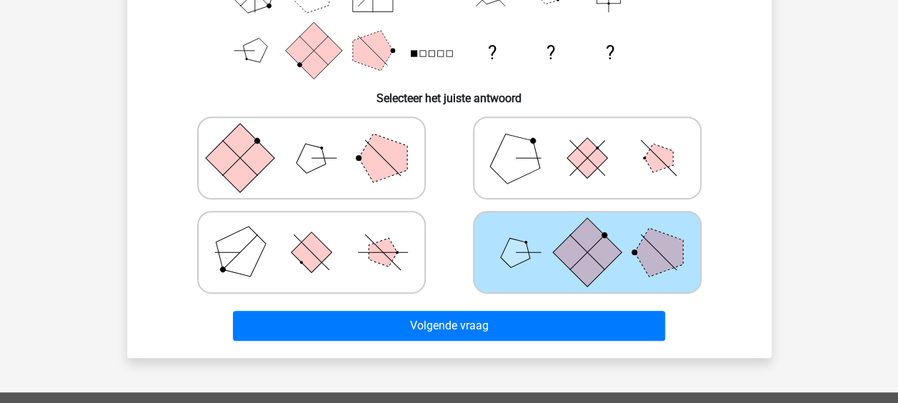
scroll to position [429, 0]
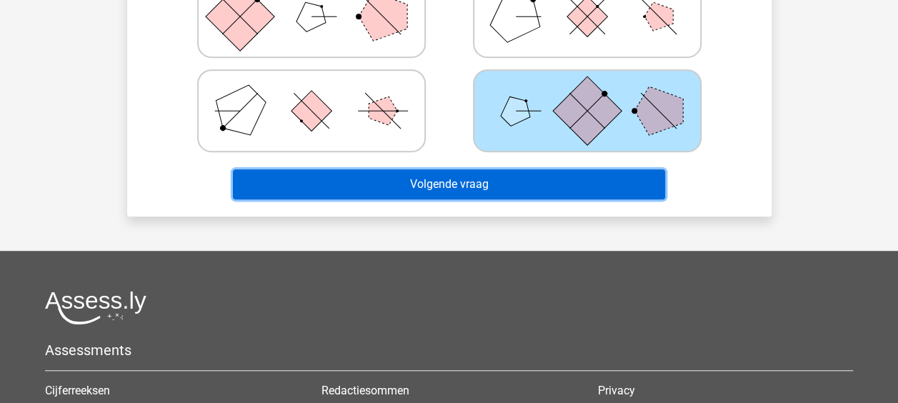
click at [441, 191] on button "Volgende vraag" at bounding box center [449, 184] width 432 height 30
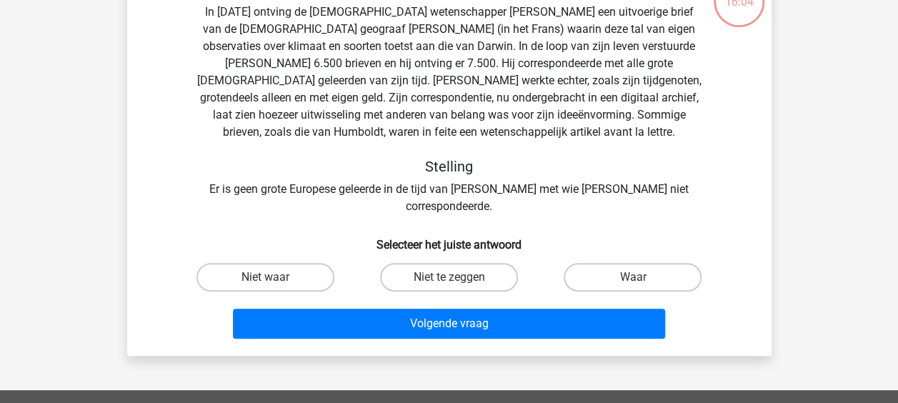
scroll to position [66, 0]
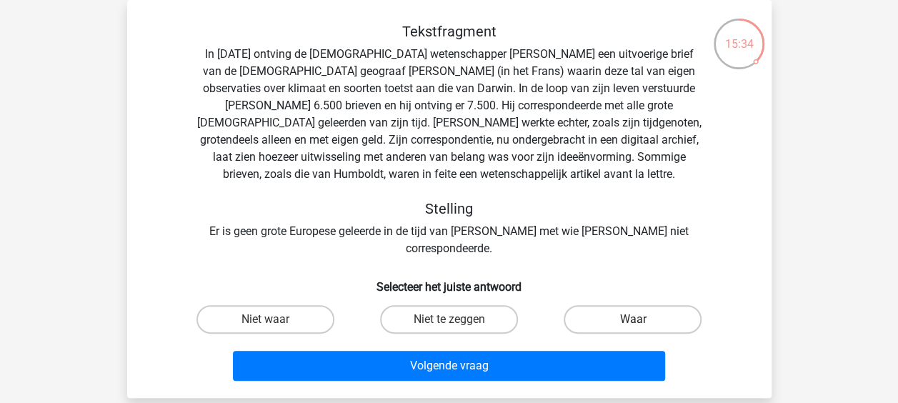
click at [626, 305] on label "Waar" at bounding box center [633, 319] width 138 height 29
click at [633, 319] on input "Waar" at bounding box center [637, 323] width 9 height 9
radio input "true"
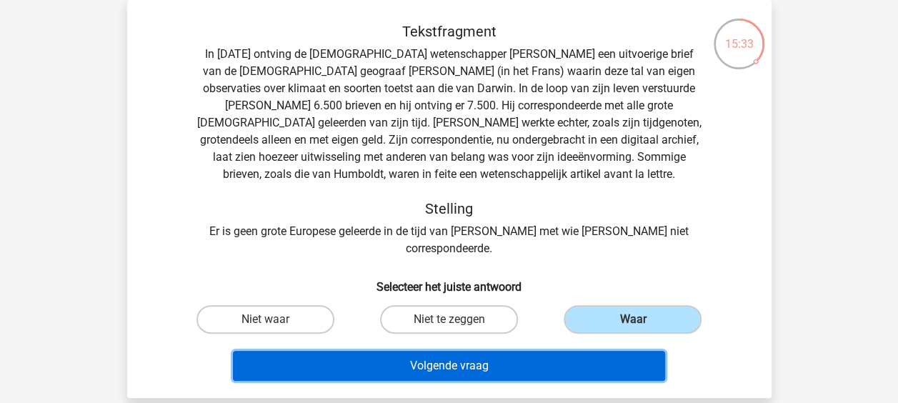
click at [453, 351] on button "Volgende vraag" at bounding box center [449, 366] width 432 height 30
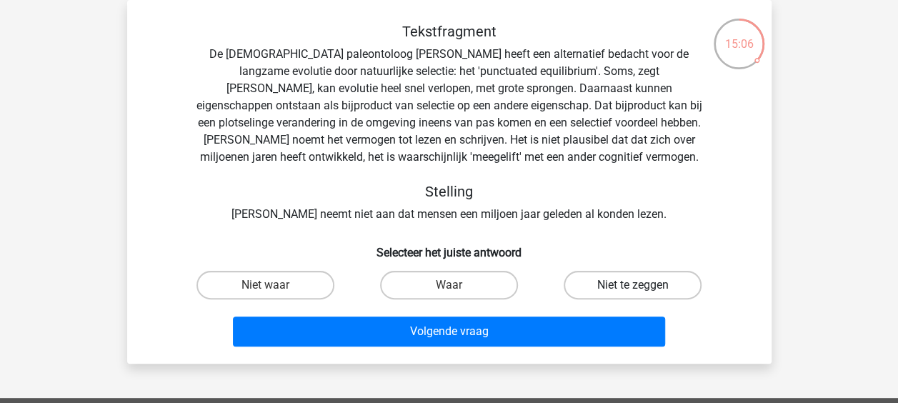
click at [584, 283] on label "Niet te zeggen" at bounding box center [633, 285] width 138 height 29
click at [633, 285] on input "Niet te zeggen" at bounding box center [637, 289] width 9 height 9
radio input "true"
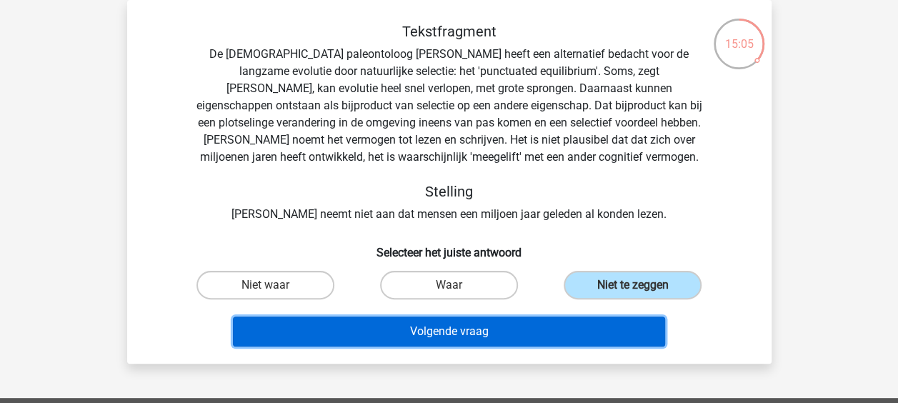
click at [476, 329] on button "Volgende vraag" at bounding box center [449, 331] width 432 height 30
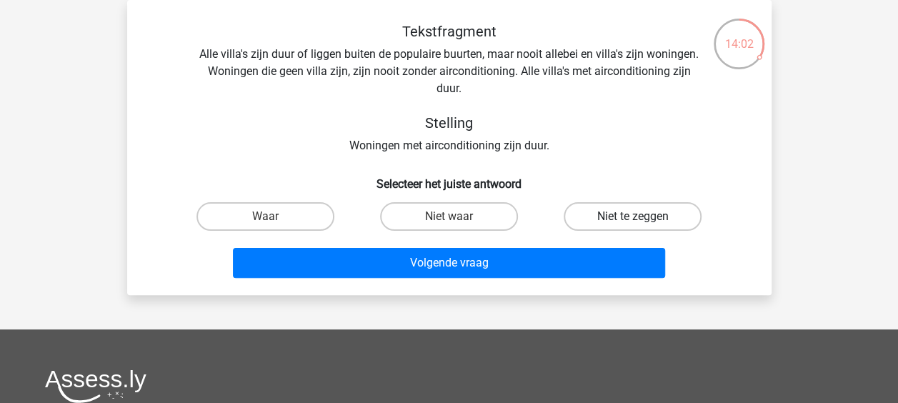
click at [594, 216] on label "Niet te zeggen" at bounding box center [633, 216] width 138 height 29
click at [633, 216] on input "Niet te zeggen" at bounding box center [637, 220] width 9 height 9
radio input "true"
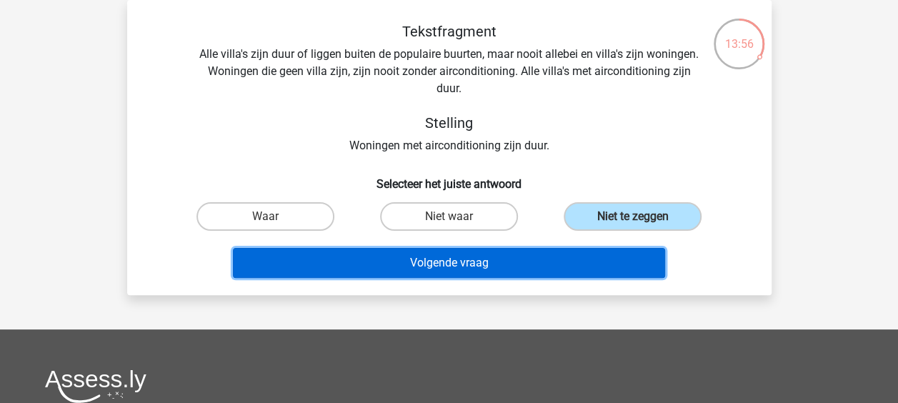
click at [517, 272] on button "Volgende vraag" at bounding box center [449, 263] width 432 height 30
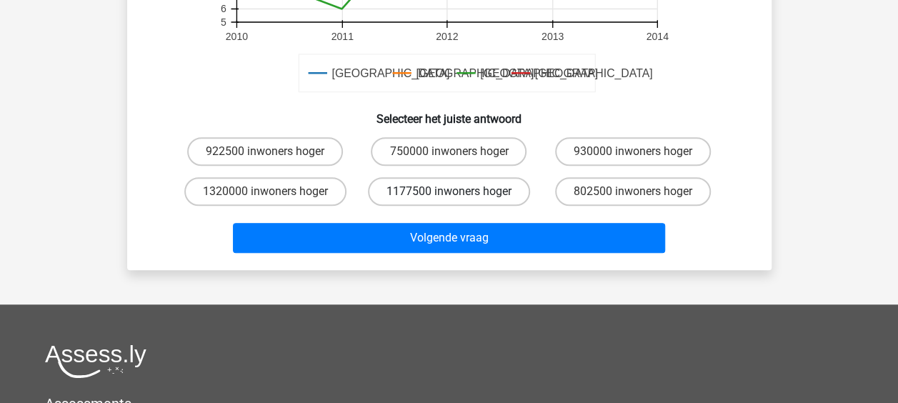
scroll to position [500, 0]
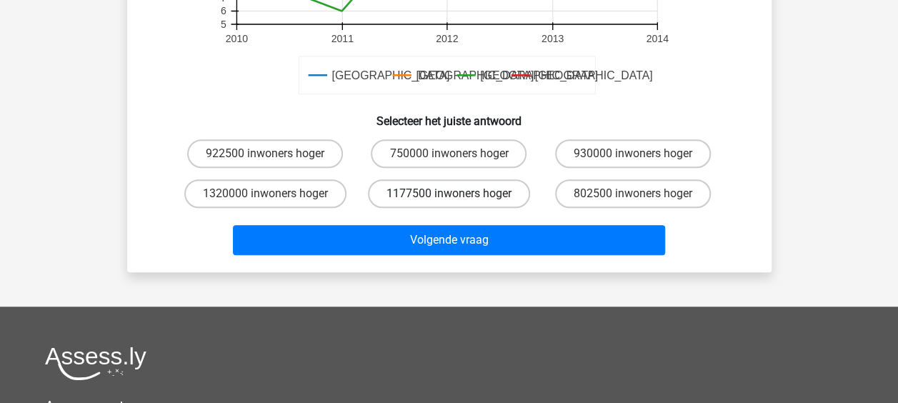
click at [426, 191] on label "1177500 inwoners hoger" at bounding box center [449, 193] width 162 height 29
click at [449, 194] on input "1177500 inwoners hoger" at bounding box center [453, 198] width 9 height 9
radio input "true"
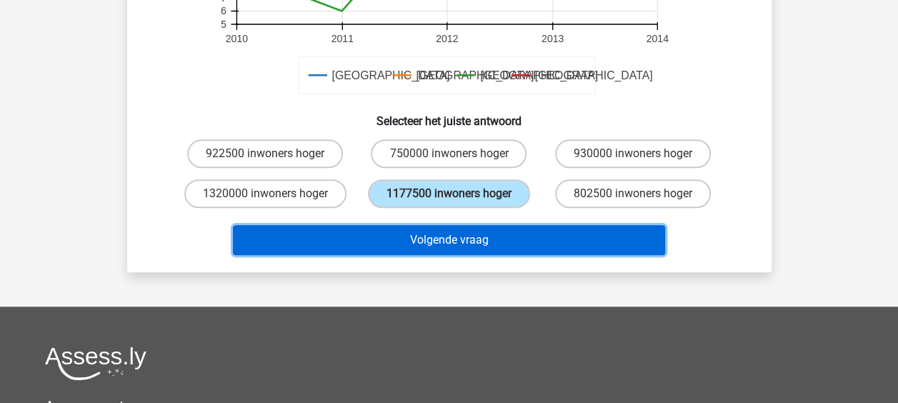
click at [454, 239] on button "Volgende vraag" at bounding box center [449, 240] width 432 height 30
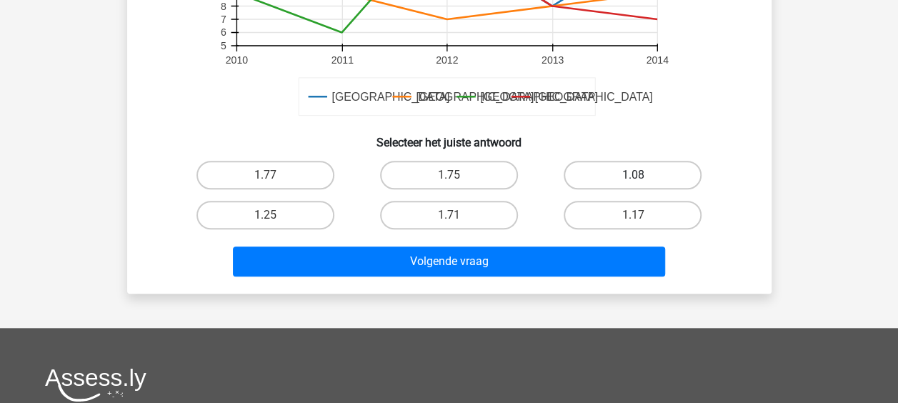
click at [627, 161] on label "1.08" at bounding box center [633, 175] width 138 height 29
click at [633, 175] on input "1.08" at bounding box center [637, 179] width 9 height 9
radio input "true"
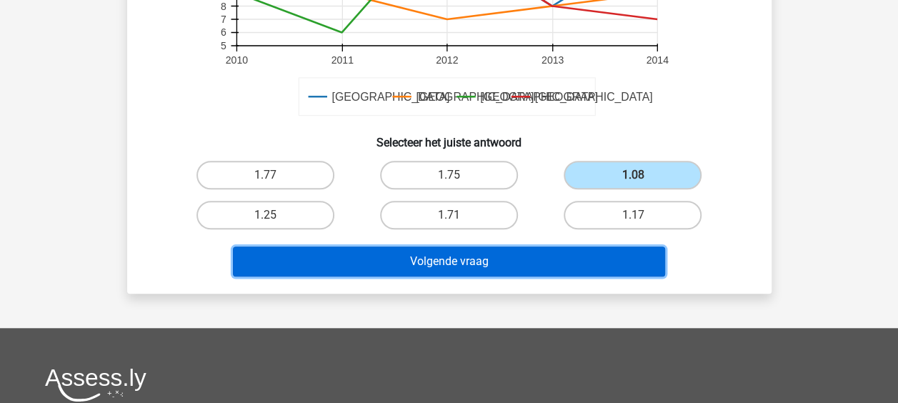
click at [561, 246] on button "Volgende vraag" at bounding box center [449, 261] width 432 height 30
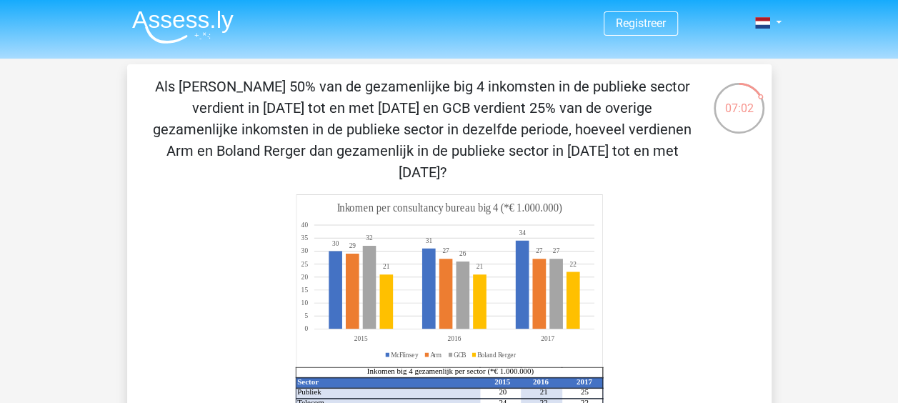
scroll to position [0, 0]
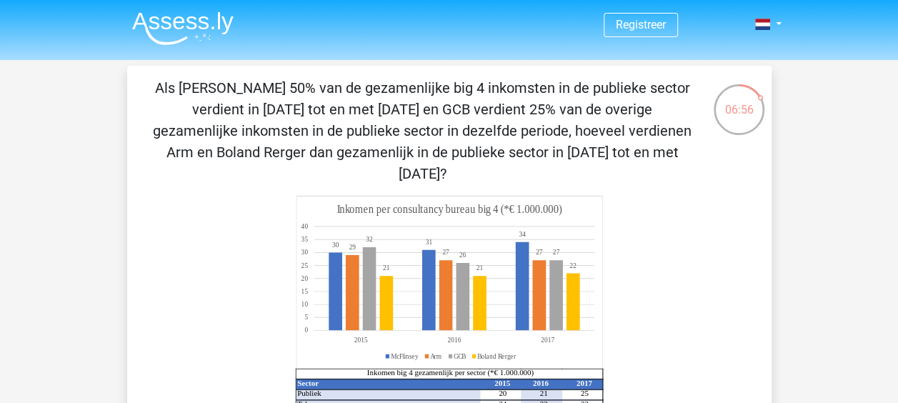
click at [636, 196] on icon "Sector 2015 2016 2017 Publiek 20 21 25 Telecom 24 22 22 IT 40 34 32 Overig 28 2…" at bounding box center [449, 314] width 576 height 236
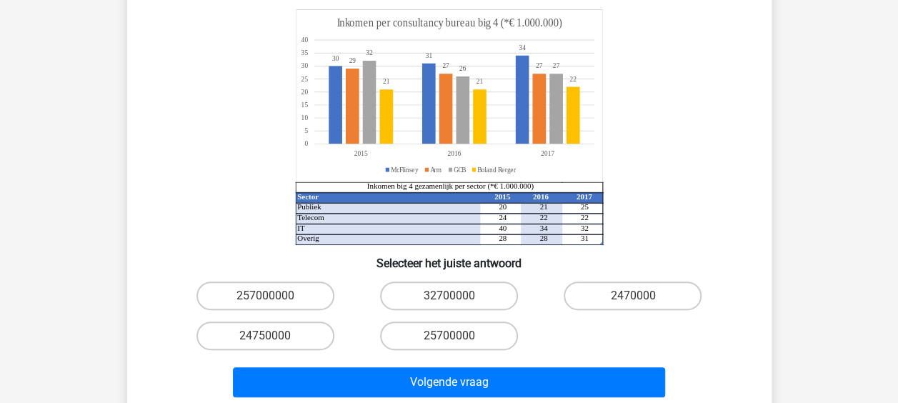
scroll to position [214, 0]
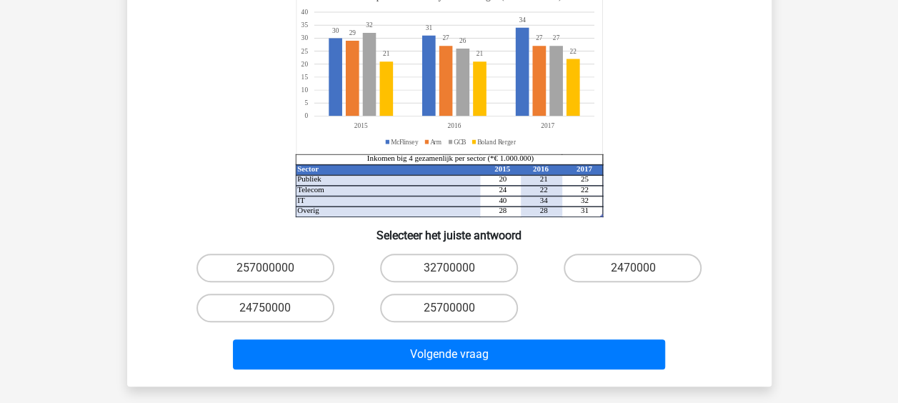
click at [608, 94] on icon "Sector 2015 2016 2017 Publiek 20 21 25 Telecom 24 22 22 IT 40 34 32 Overig 28 2…" at bounding box center [449, 99] width 576 height 236
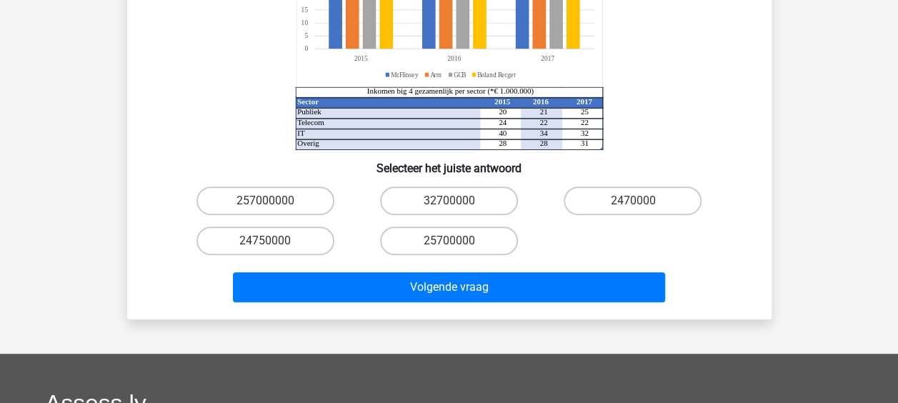
scroll to position [286, 0]
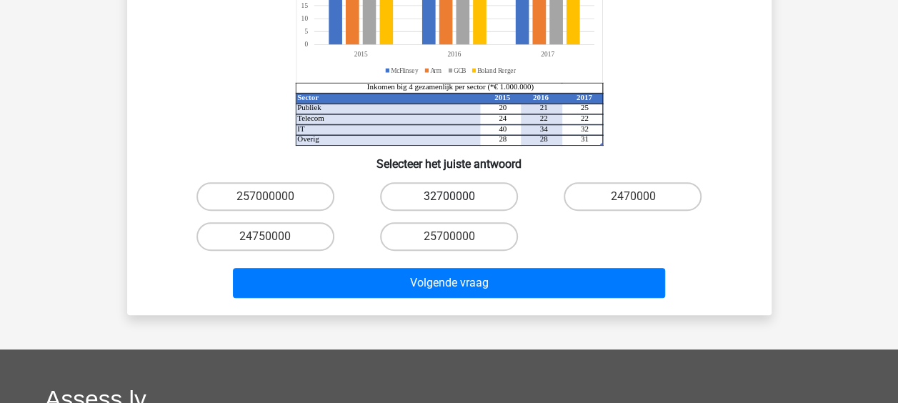
click at [464, 182] on label "32700000" at bounding box center [449, 196] width 138 height 29
click at [458, 196] on input "32700000" at bounding box center [453, 200] width 9 height 9
radio input "true"
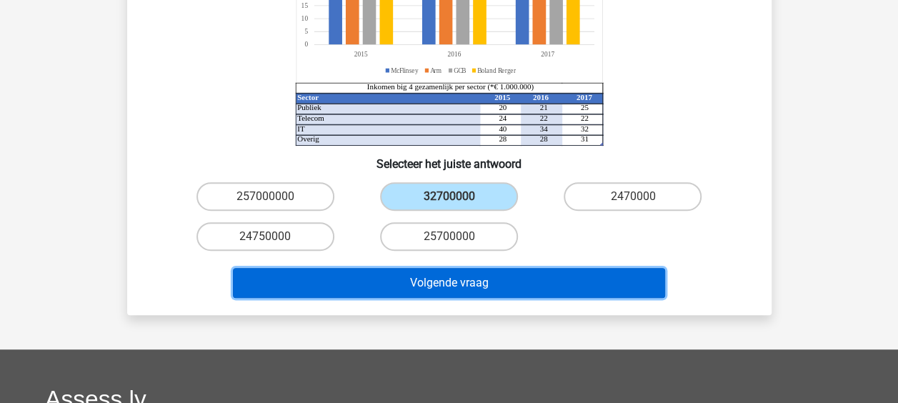
click at [491, 268] on button "Volgende vraag" at bounding box center [449, 283] width 432 height 30
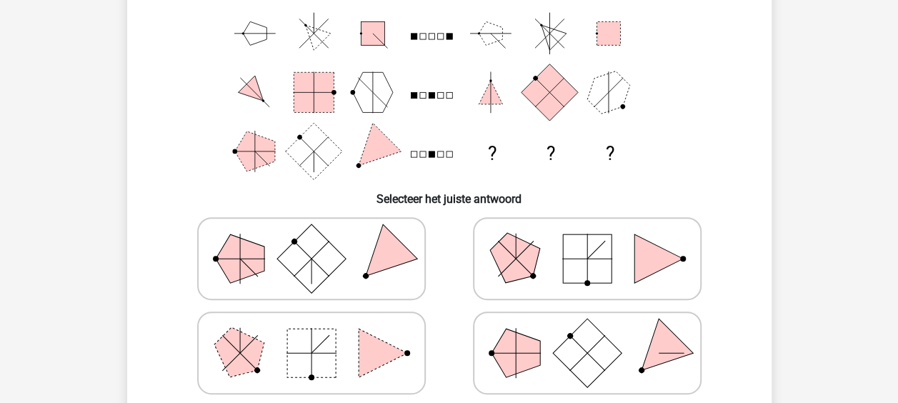
scroll to position [209, 0]
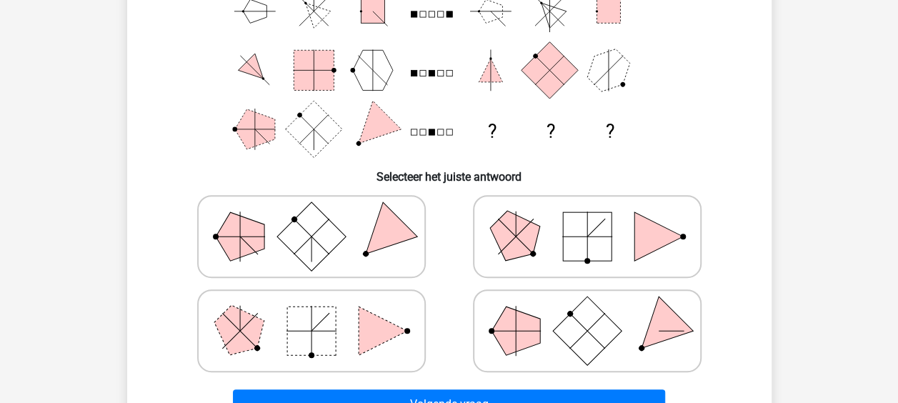
click at [426, 341] on div at bounding box center [311, 330] width 264 height 83
click at [400, 328] on polygon at bounding box center [383, 330] width 49 height 49
click at [321, 313] on input "radio" at bounding box center [315, 308] width 9 height 9
radio input "true"
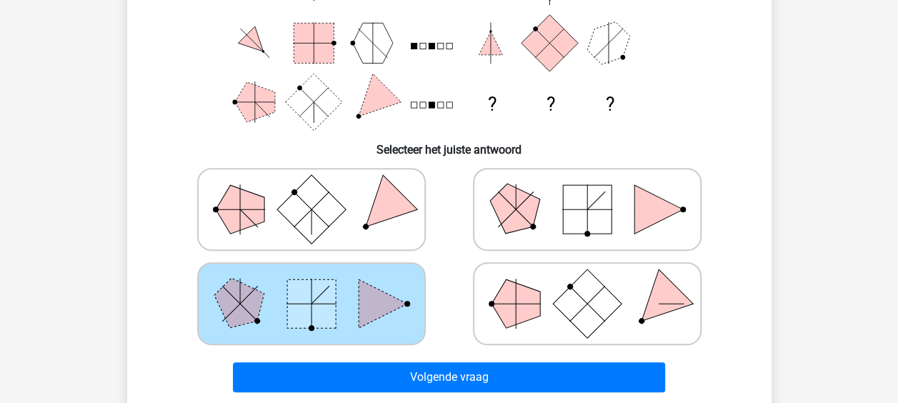
scroll to position [351, 0]
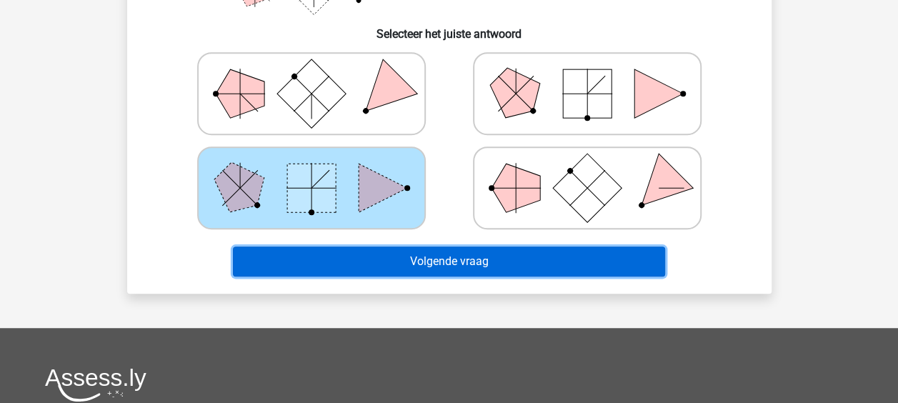
click at [479, 268] on button "Volgende vraag" at bounding box center [449, 261] width 432 height 30
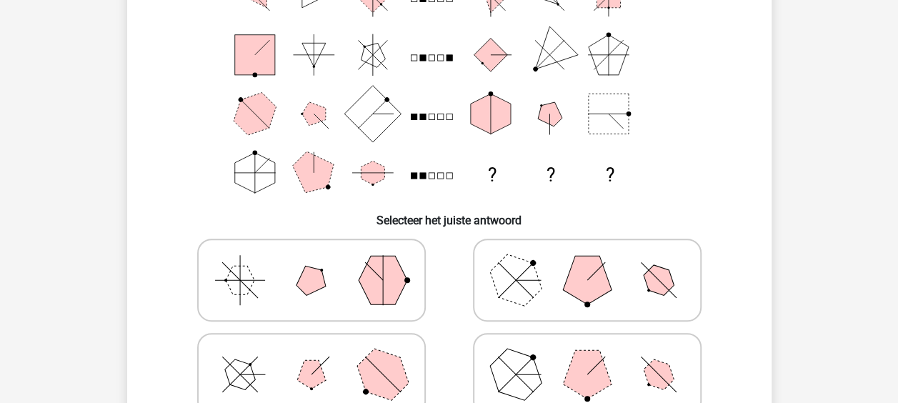
scroll to position [143, 0]
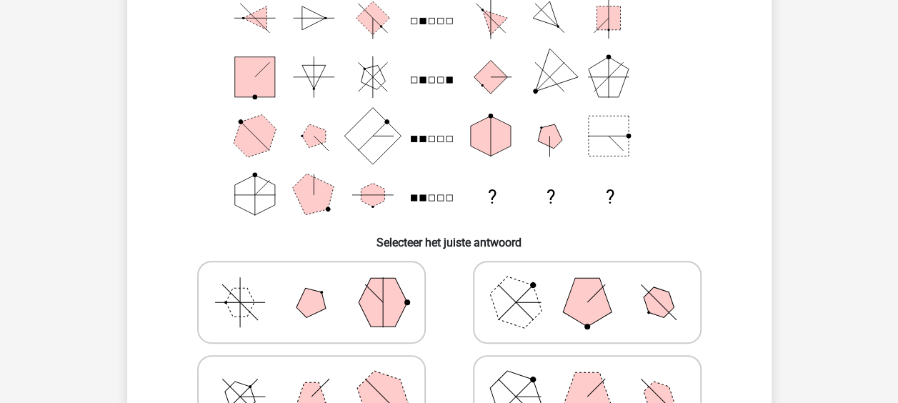
click at [550, 316] on icon at bounding box center [587, 301] width 214 height 71
click at [587, 284] on input "radio" at bounding box center [591, 279] width 9 height 9
radio input "true"
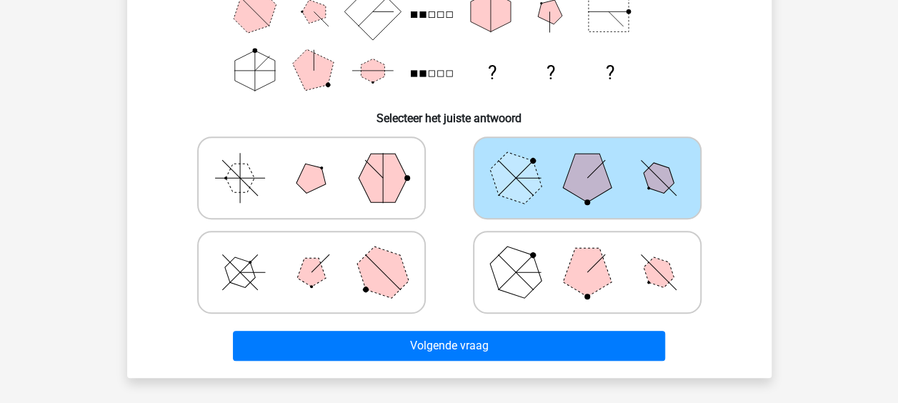
scroll to position [286, 0]
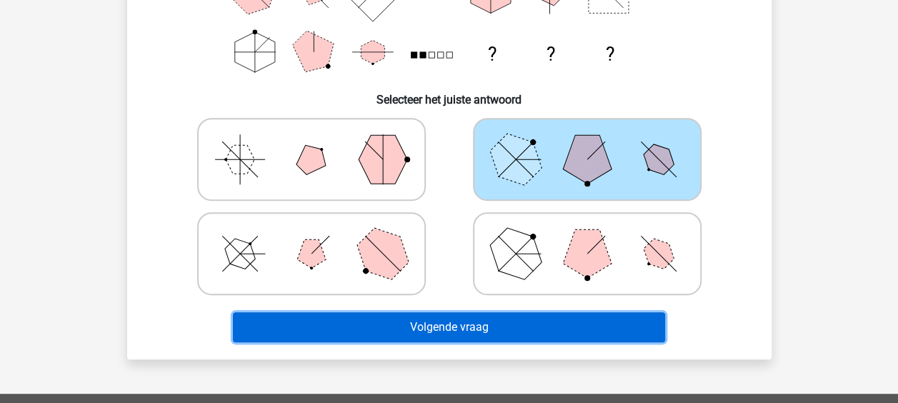
click at [519, 335] on button "Volgende vraag" at bounding box center [449, 327] width 432 height 30
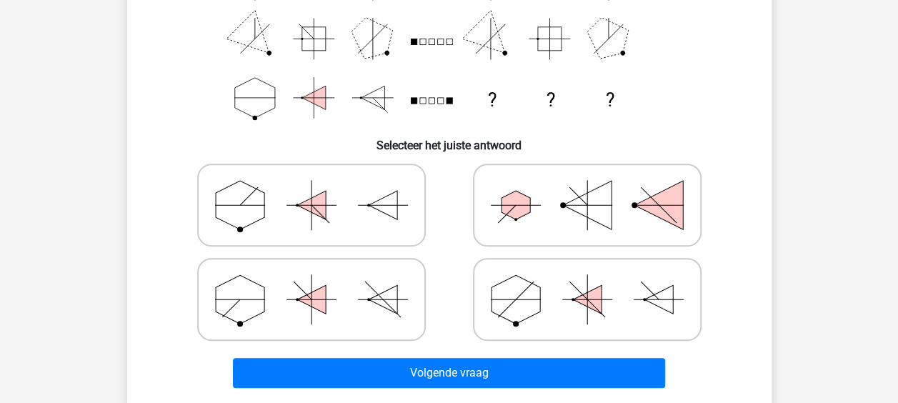
scroll to position [209, 0]
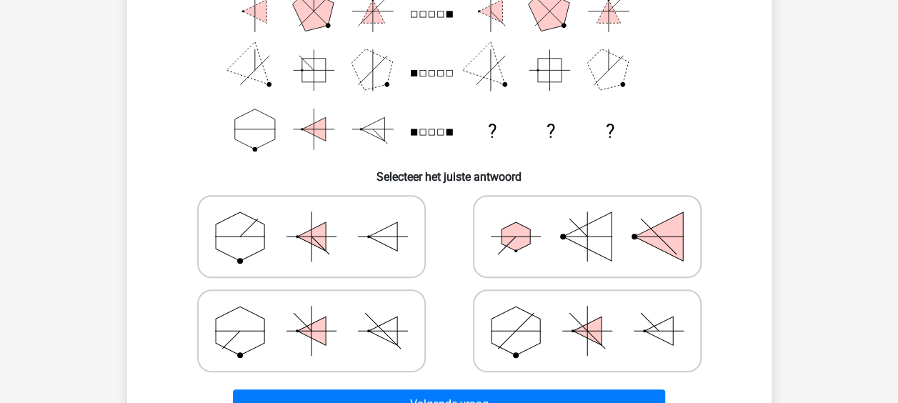
click at [370, 362] on icon at bounding box center [311, 330] width 214 height 71
click at [321, 313] on input "radio" at bounding box center [315, 308] width 9 height 9
radio input "true"
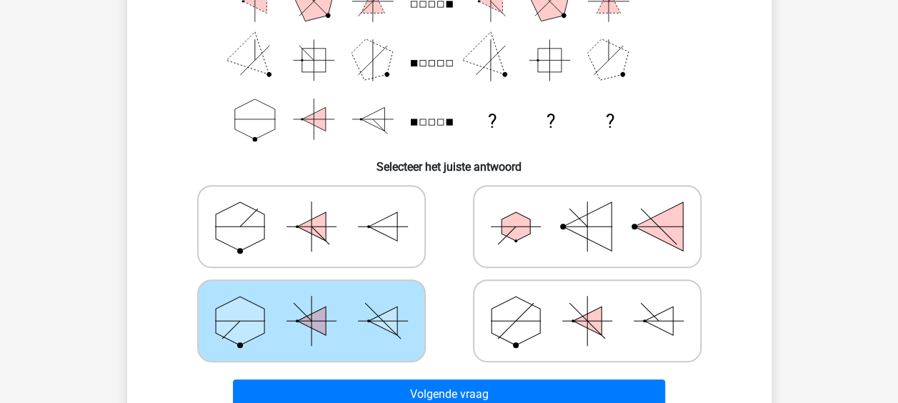
scroll to position [423, 0]
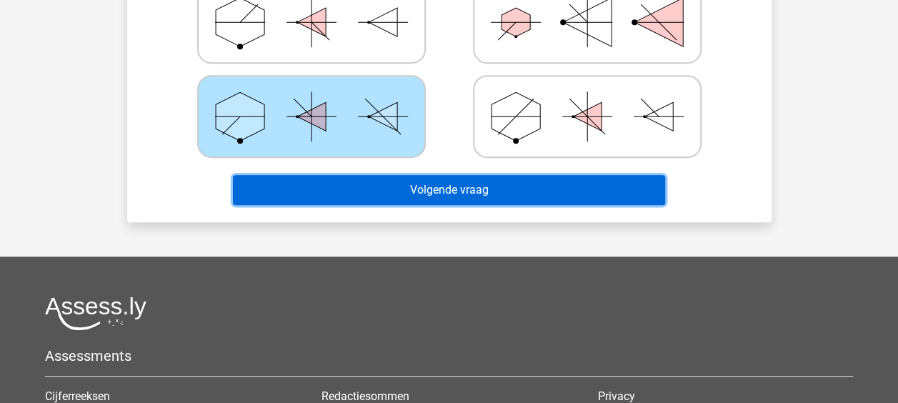
click at [484, 182] on button "Volgende vraag" at bounding box center [449, 190] width 432 height 30
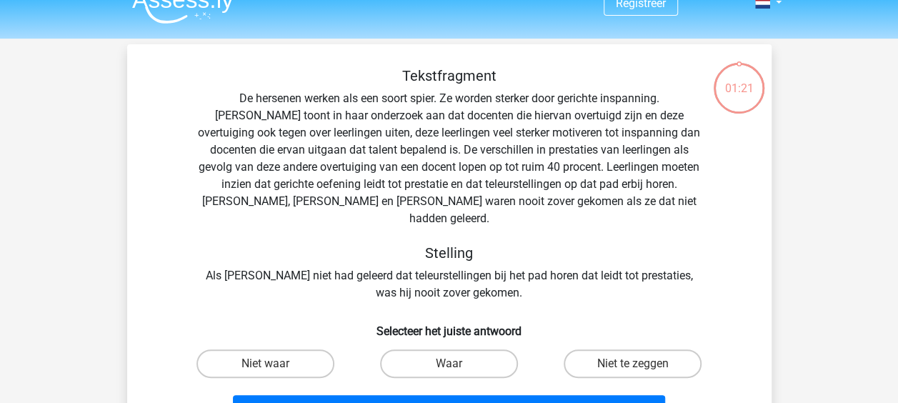
scroll to position [0, 0]
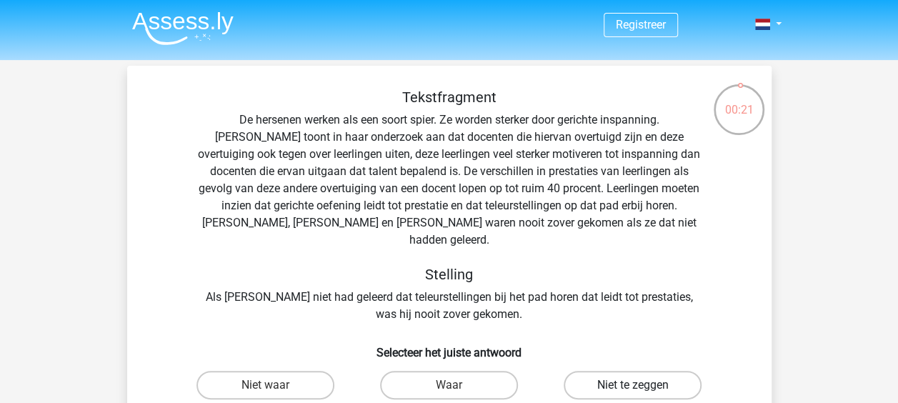
click at [575, 371] on label "Niet te zeggen" at bounding box center [633, 385] width 138 height 29
click at [633, 385] on input "Niet te zeggen" at bounding box center [637, 389] width 9 height 9
radio input "true"
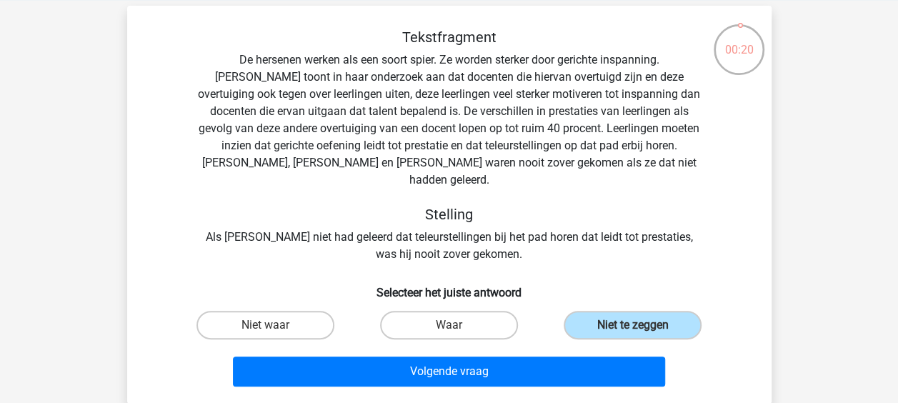
scroll to position [143, 0]
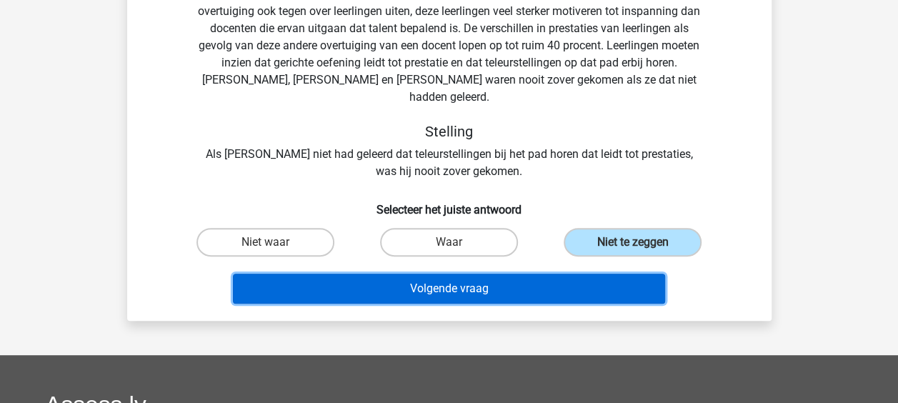
click at [484, 276] on button "Volgende vraag" at bounding box center [449, 289] width 432 height 30
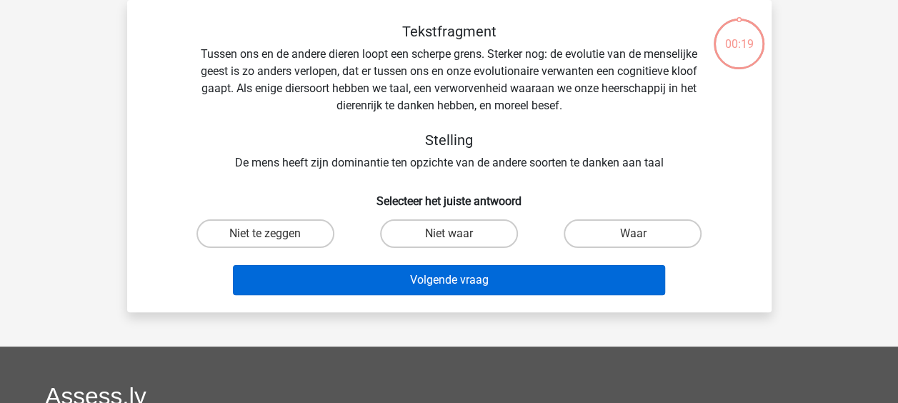
scroll to position [0, 0]
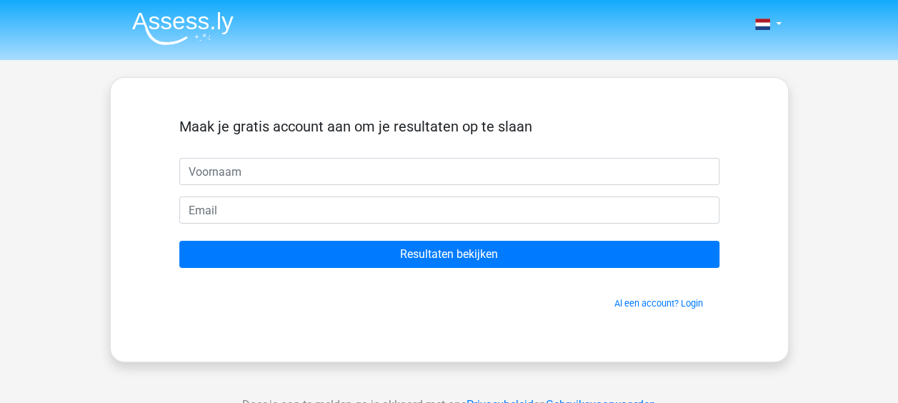
click at [380, 180] on input "text" at bounding box center [449, 171] width 540 height 27
type input "[PERSON_NAME]"
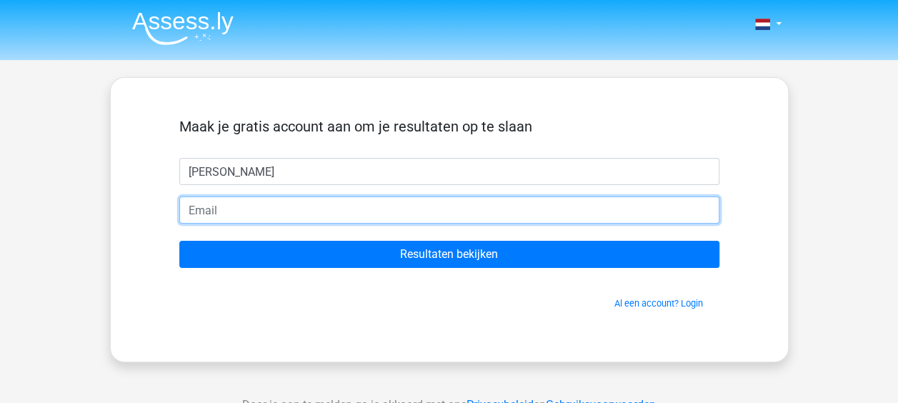
click at [360, 220] on input "email" at bounding box center [449, 209] width 540 height 27
type input "[EMAIL_ADDRESS][DOMAIN_NAME]"
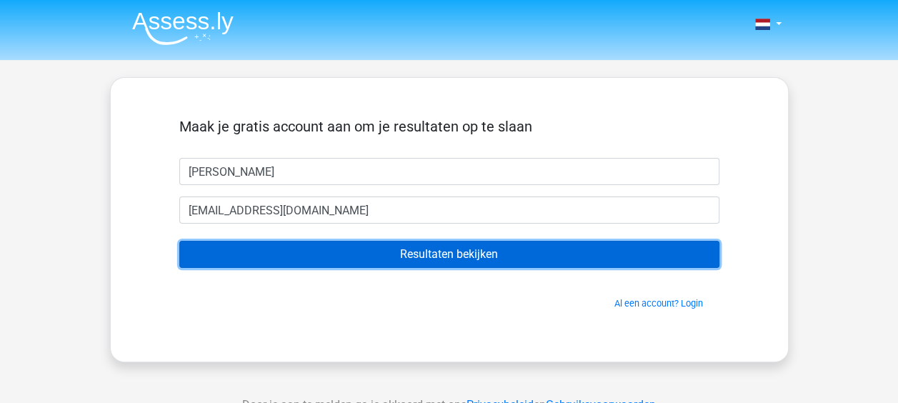
click at [381, 251] on input "Resultaten bekijken" at bounding box center [449, 254] width 540 height 27
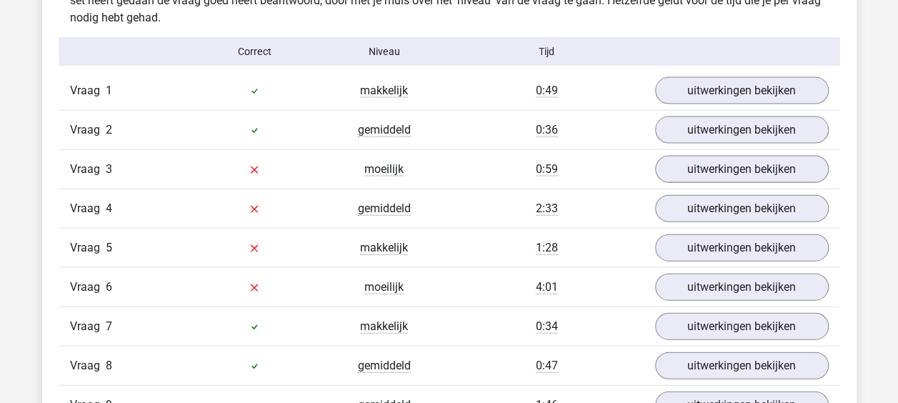
scroll to position [1357, 0]
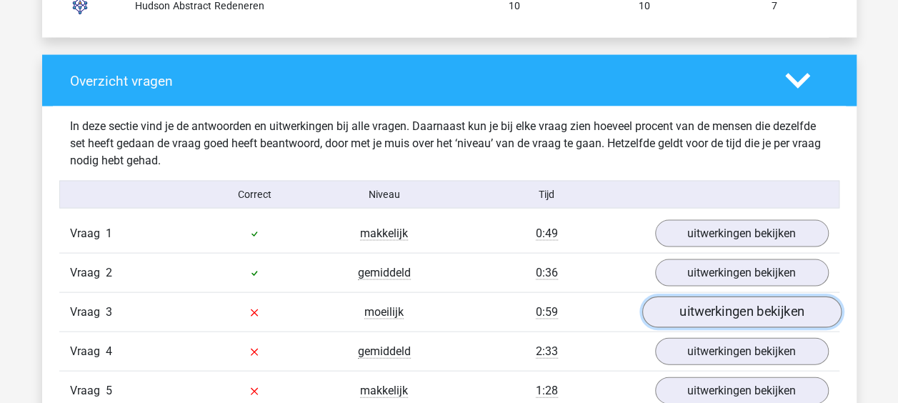
click at [700, 311] on link "uitwerkingen bekijken" at bounding box center [740, 312] width 199 height 31
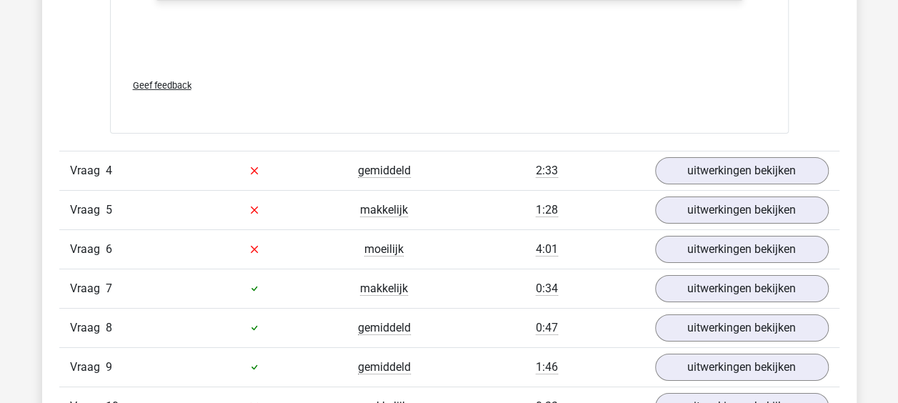
scroll to position [2429, 0]
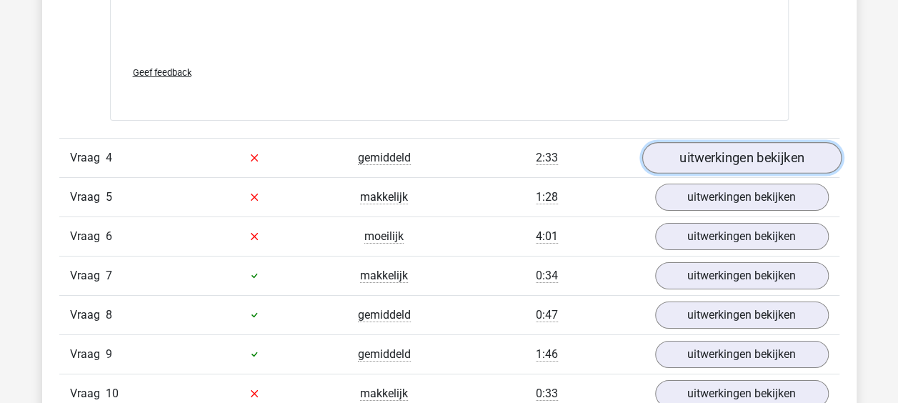
click at [750, 154] on link "uitwerkingen bekijken" at bounding box center [740, 157] width 199 height 31
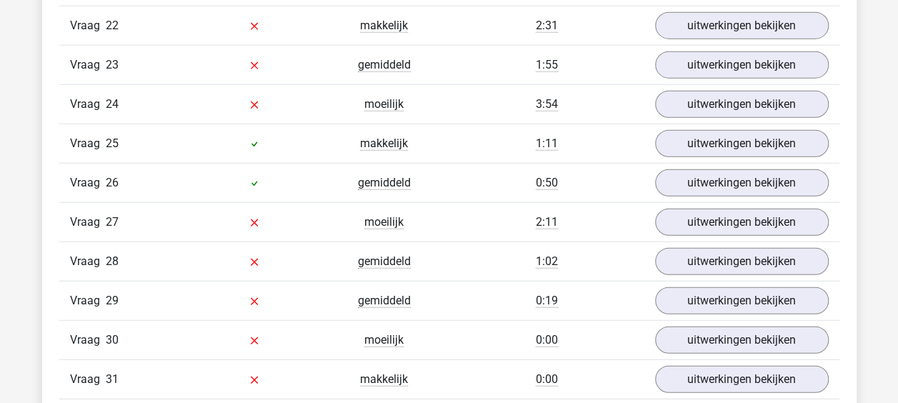
scroll to position [4429, 0]
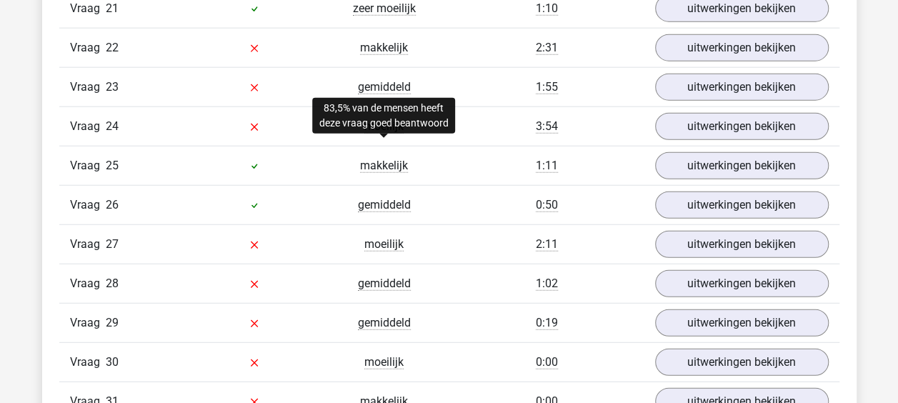
click at [384, 159] on span "makkelijk" at bounding box center [384, 166] width 48 height 14
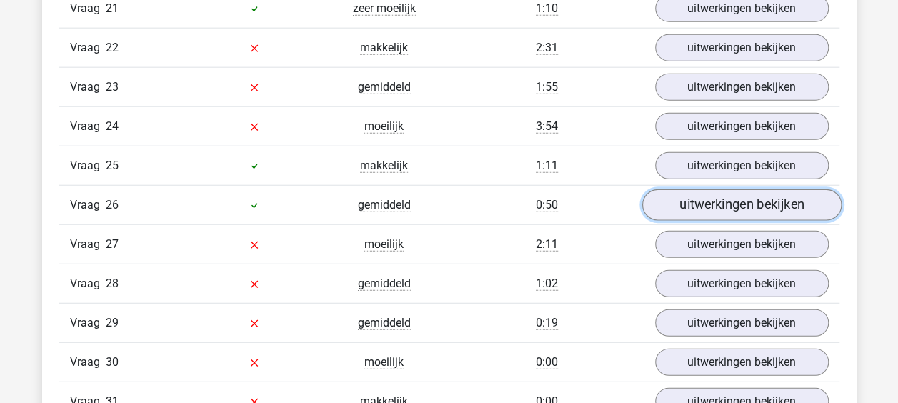
click at [673, 189] on link "uitwerkingen bekijken" at bounding box center [740, 204] width 199 height 31
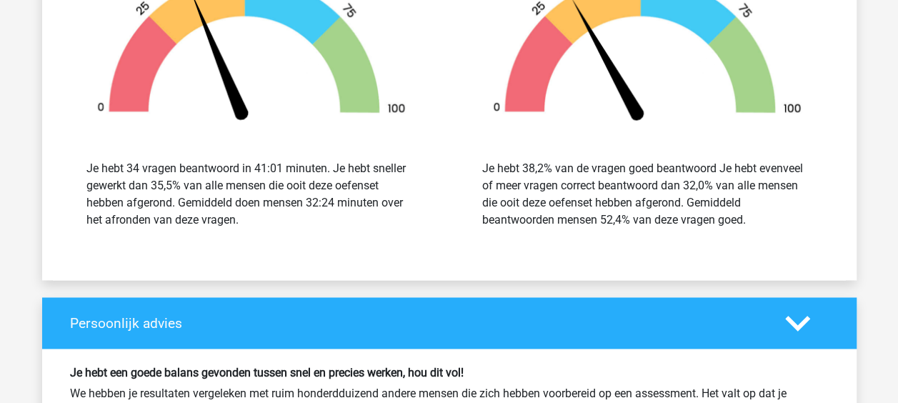
scroll to position [6214, 0]
